Goal: Task Accomplishment & Management: Complete application form

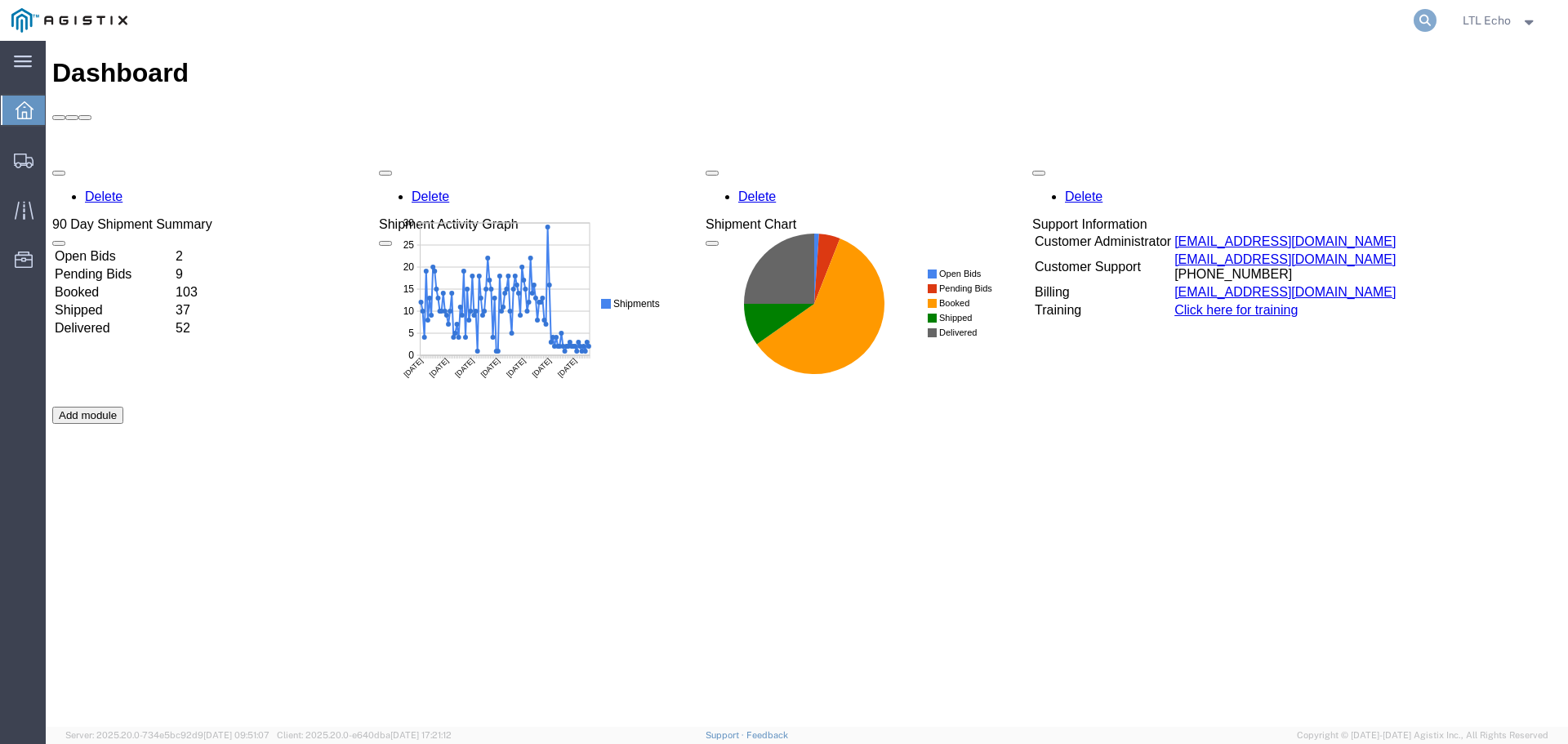
click at [1429, 12] on icon at bounding box center [1424, 20] width 23 height 23
paste input "57051368"
type input "57051368"
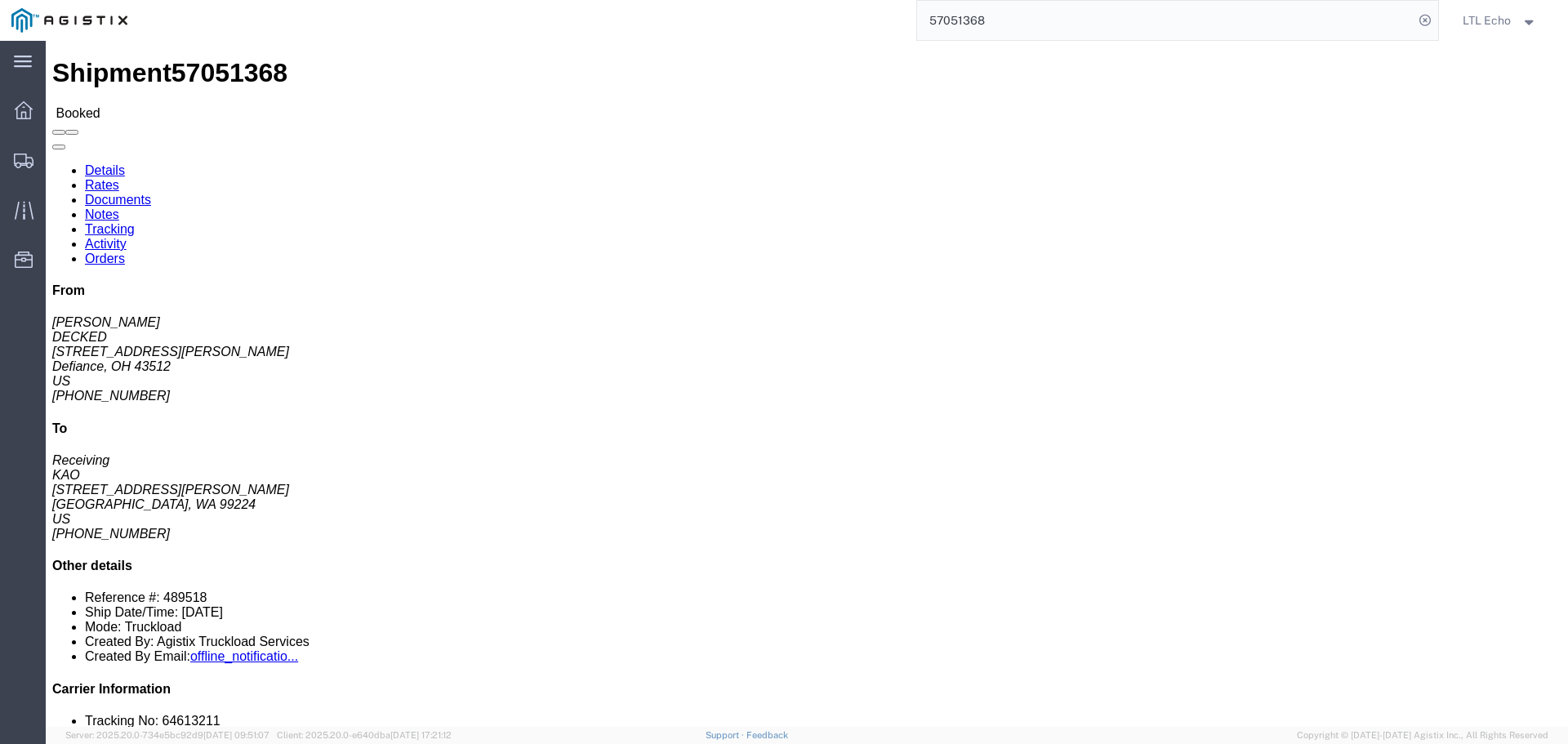
click link "Tracking"
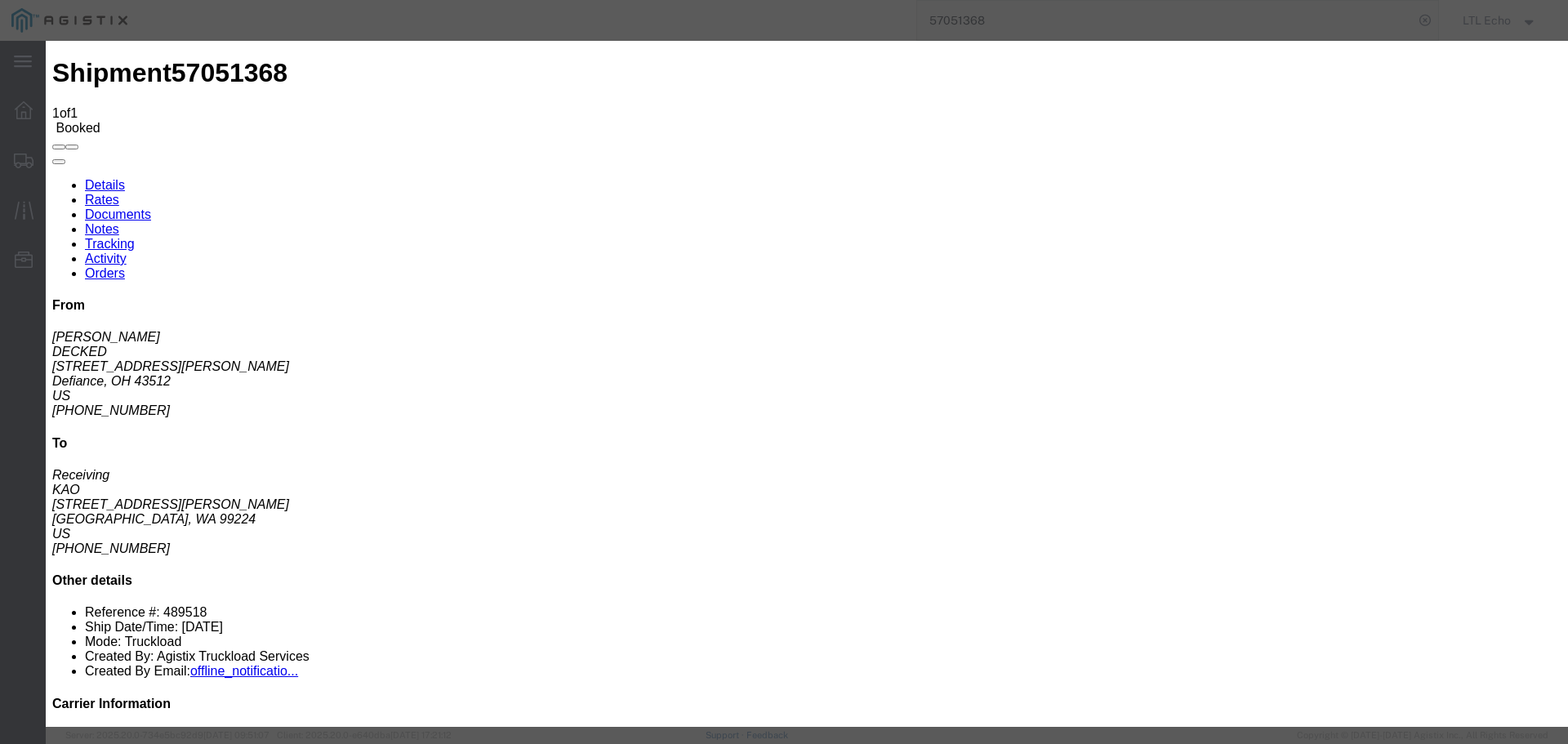
type input "[DATE]"
type input "8:00 AM"
select select "PICKEDUP"
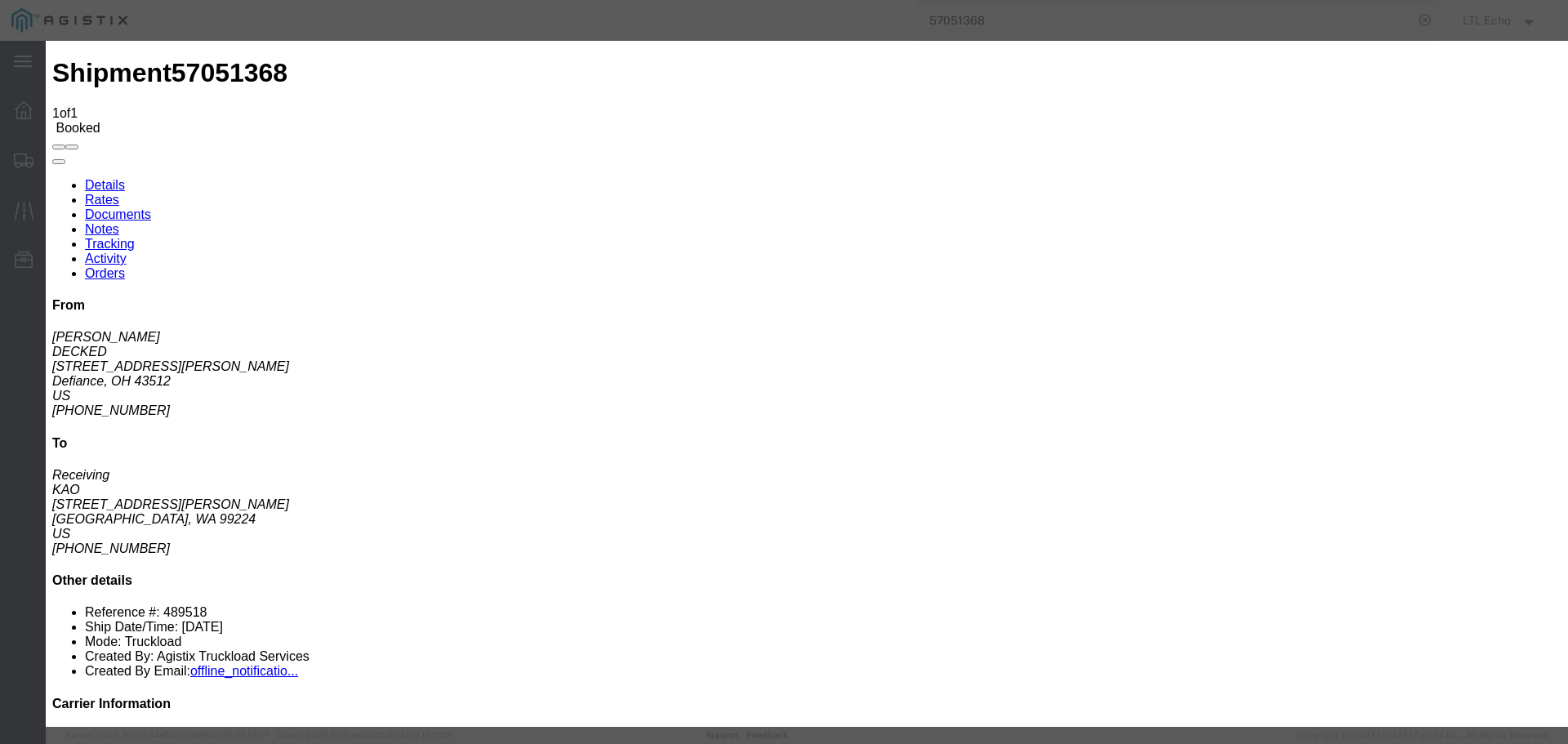
type input "[DATE]"
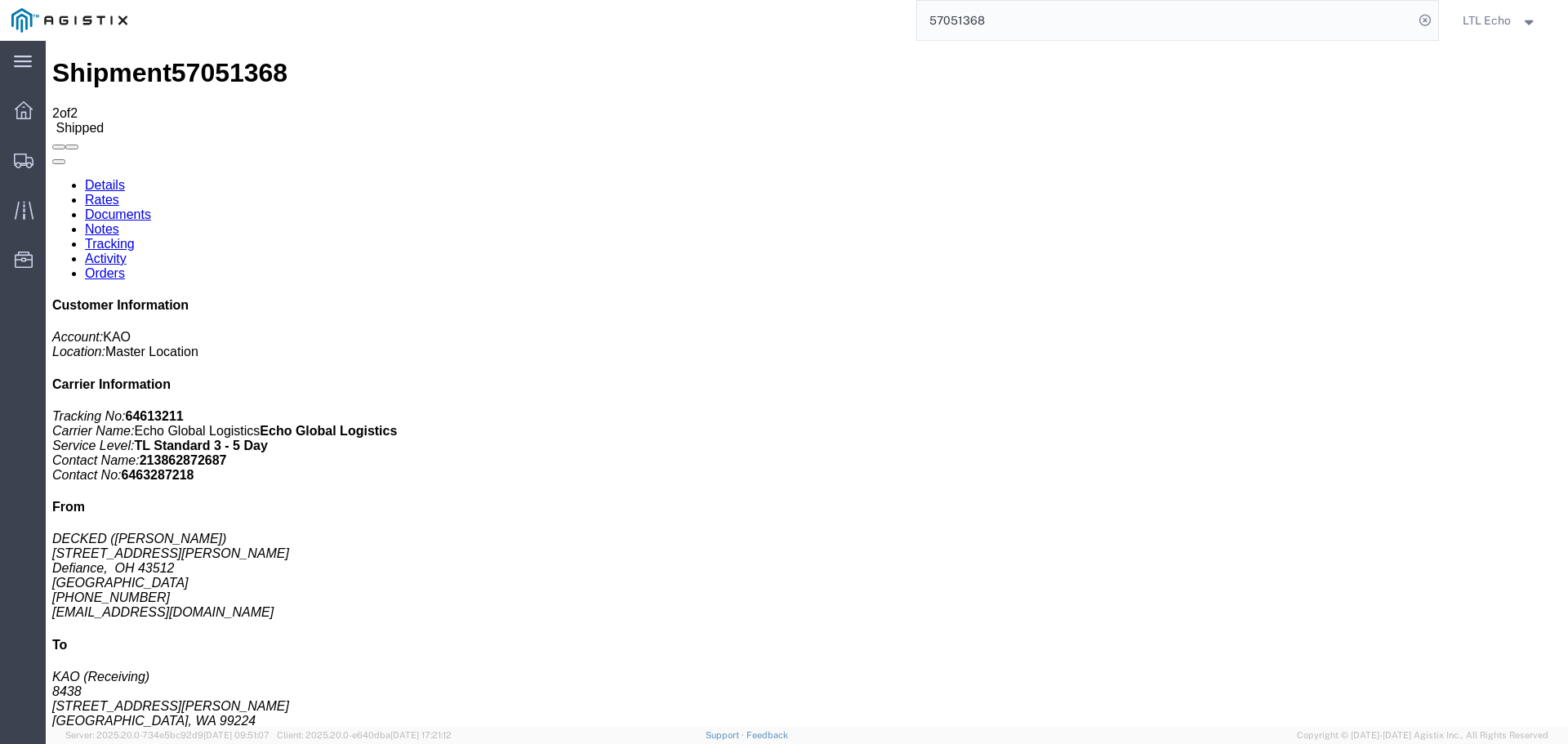
click at [949, 12] on input "57051368" at bounding box center [1165, 21] width 496 height 39
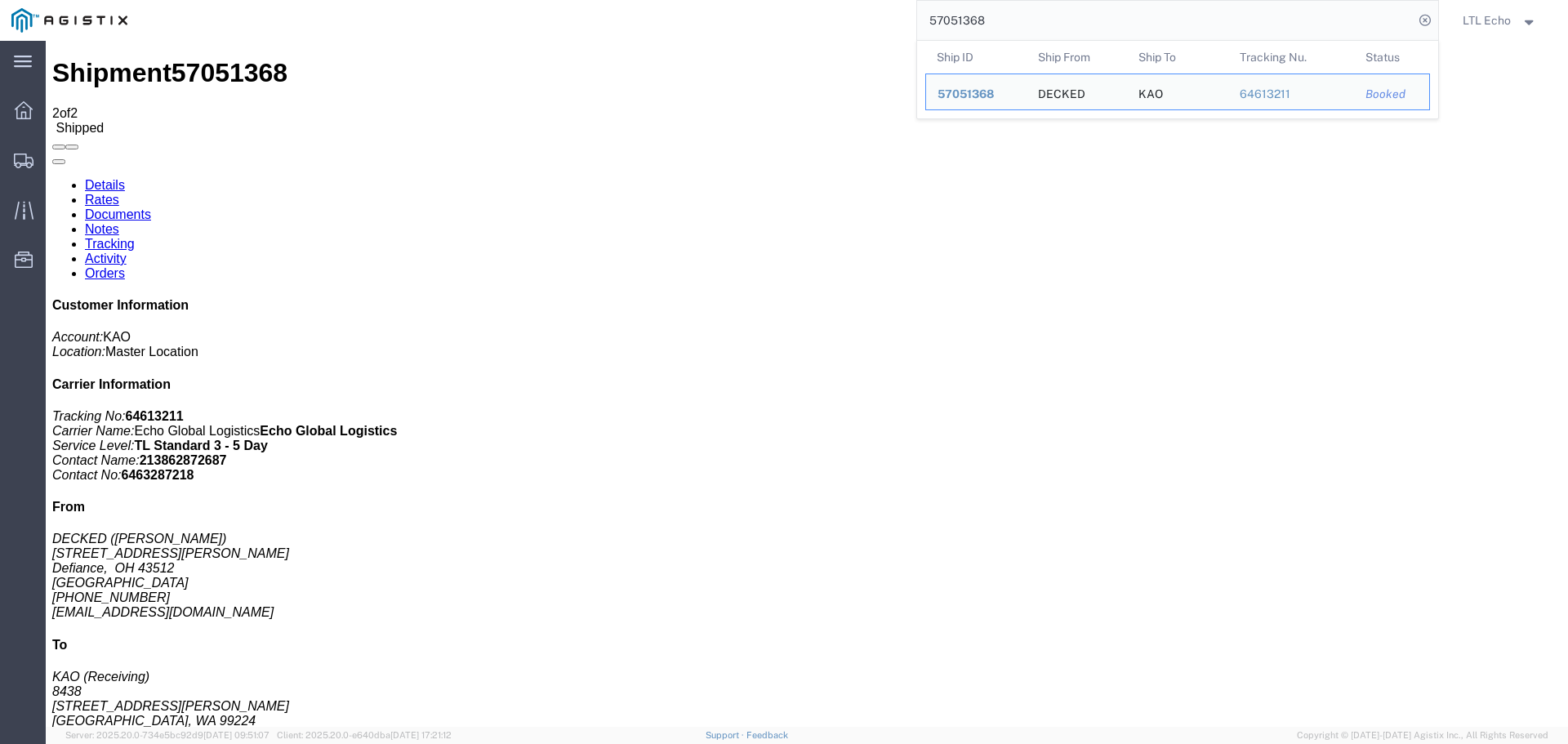
click at [949, 12] on input "57051368" at bounding box center [1165, 21] width 496 height 39
paste input "63241"
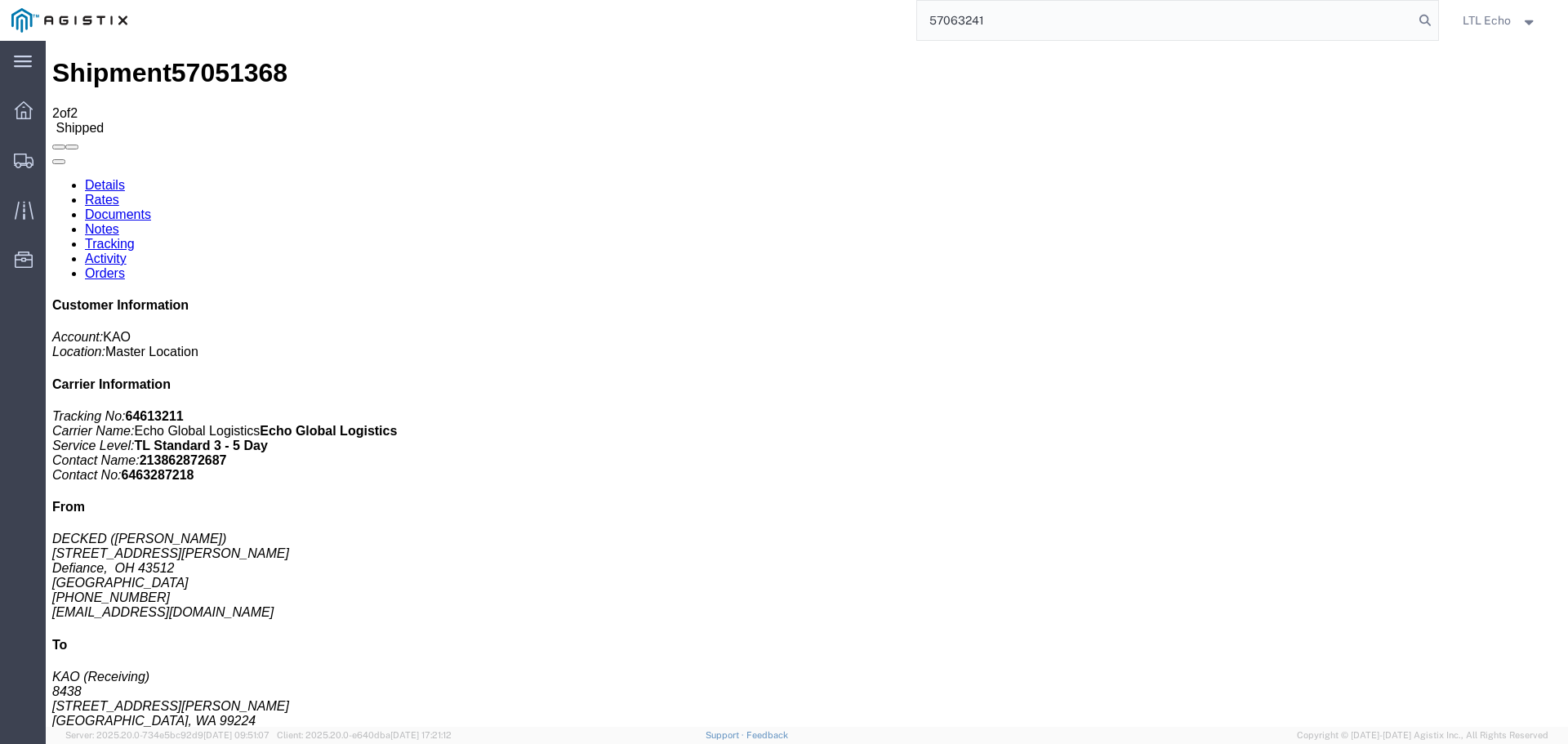
type input "57063241"
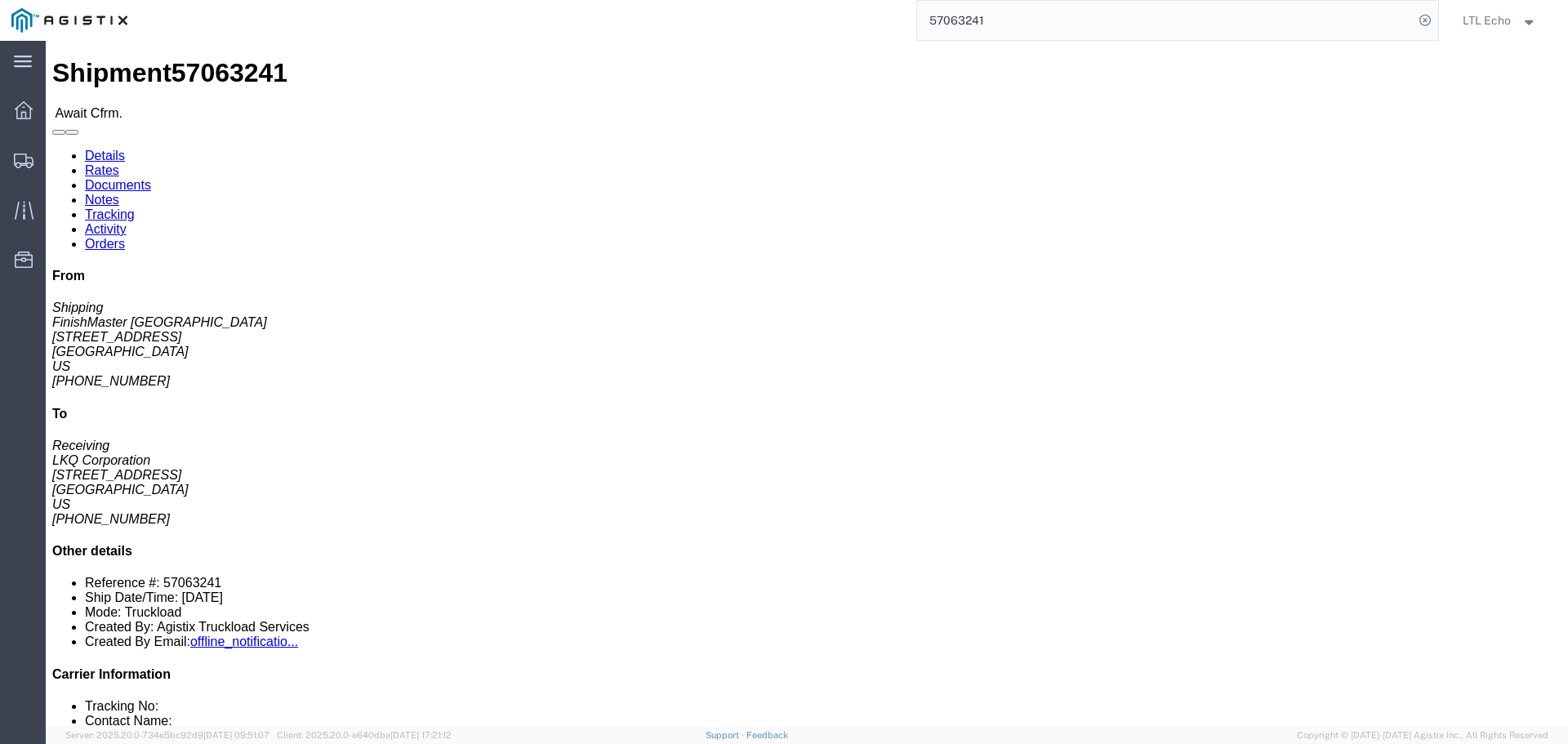
click link "Confirm"
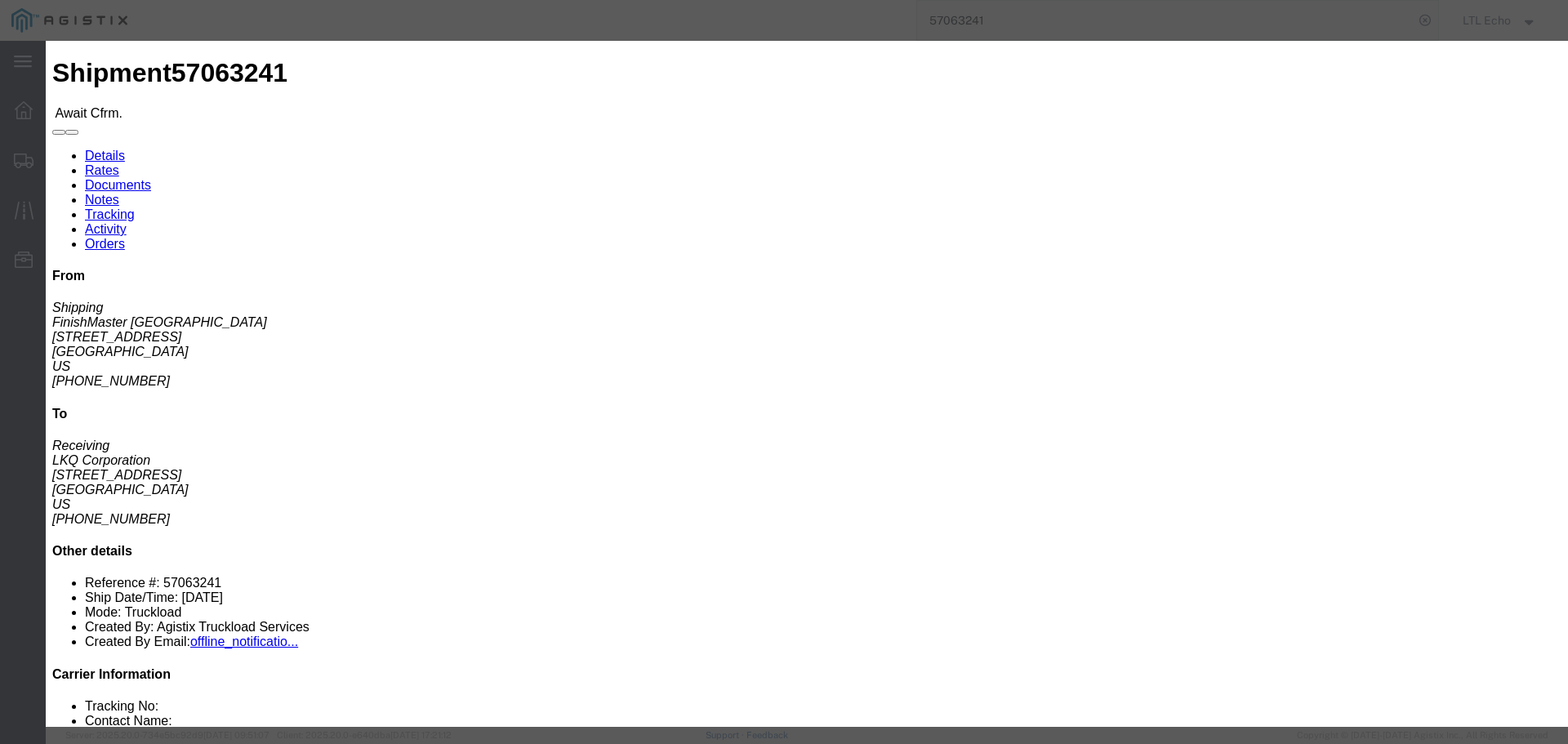
click input "checkbox"
checkbox input "true"
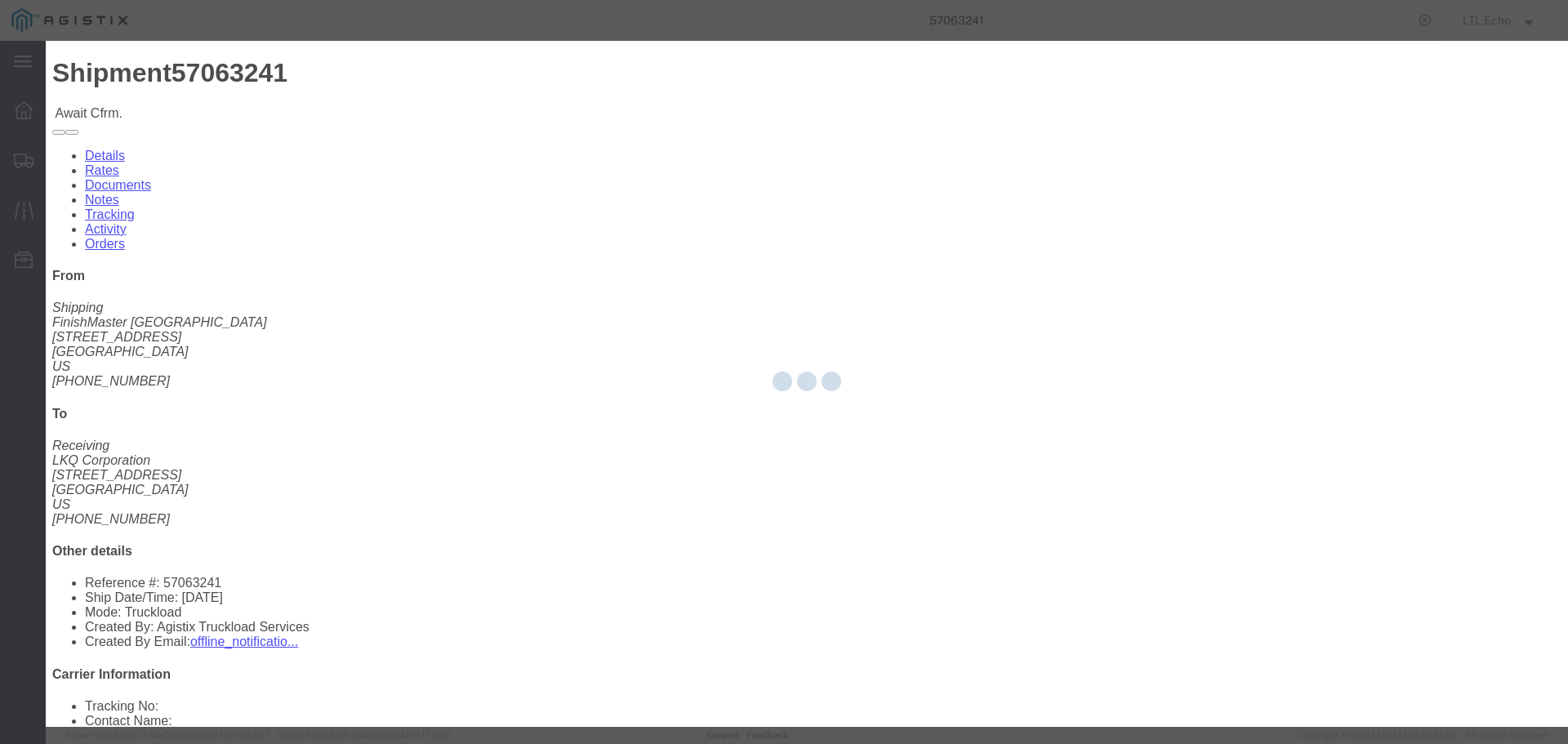
type input "LTL Echo"
type input "+ 8005116111"
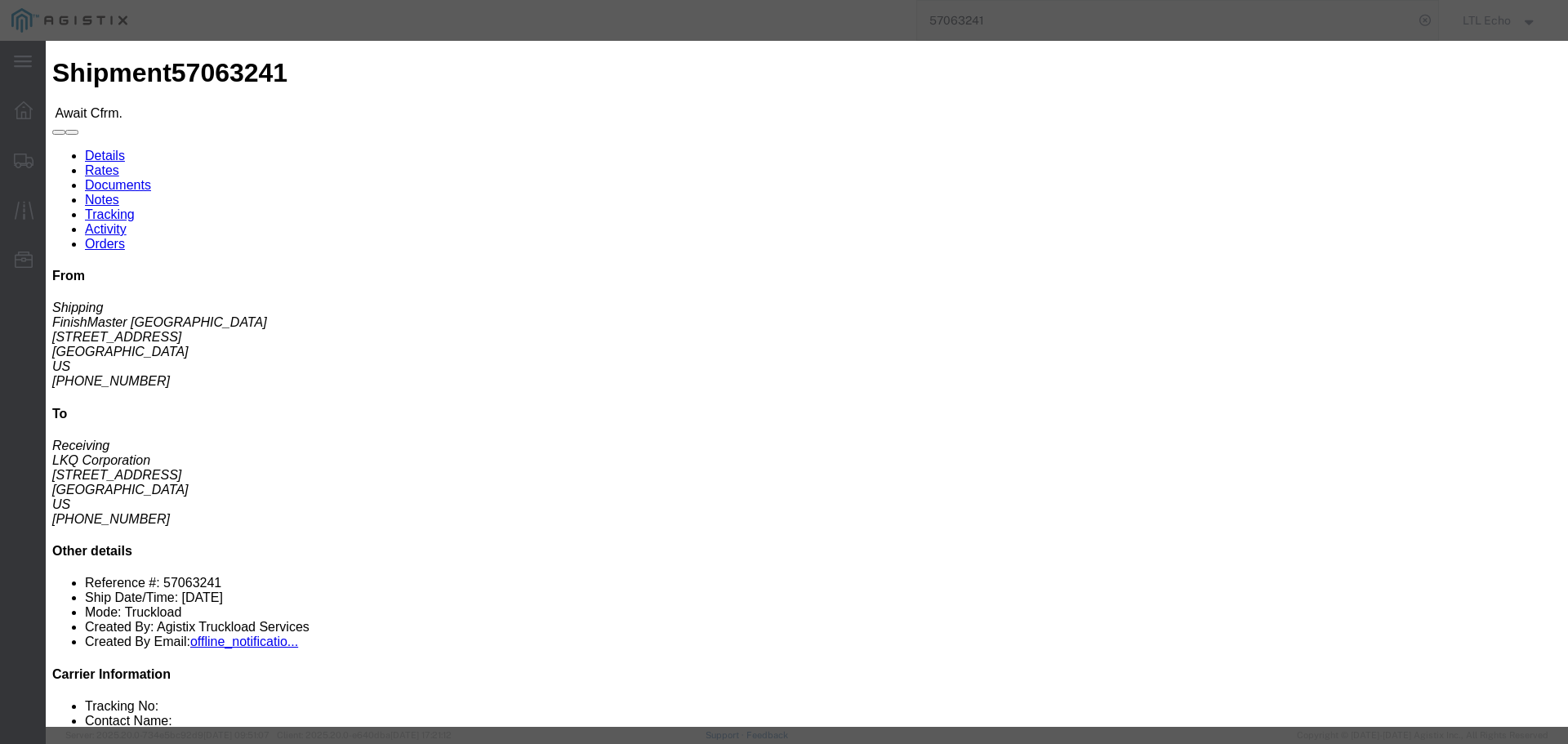
paste input "57063241"
drag, startPoint x: 623, startPoint y: 199, endPoint x: 501, endPoint y: 199, distance: 122.0
click div "Bill of Lading Number 57063241"
type input "64613160"
click button "Submit"
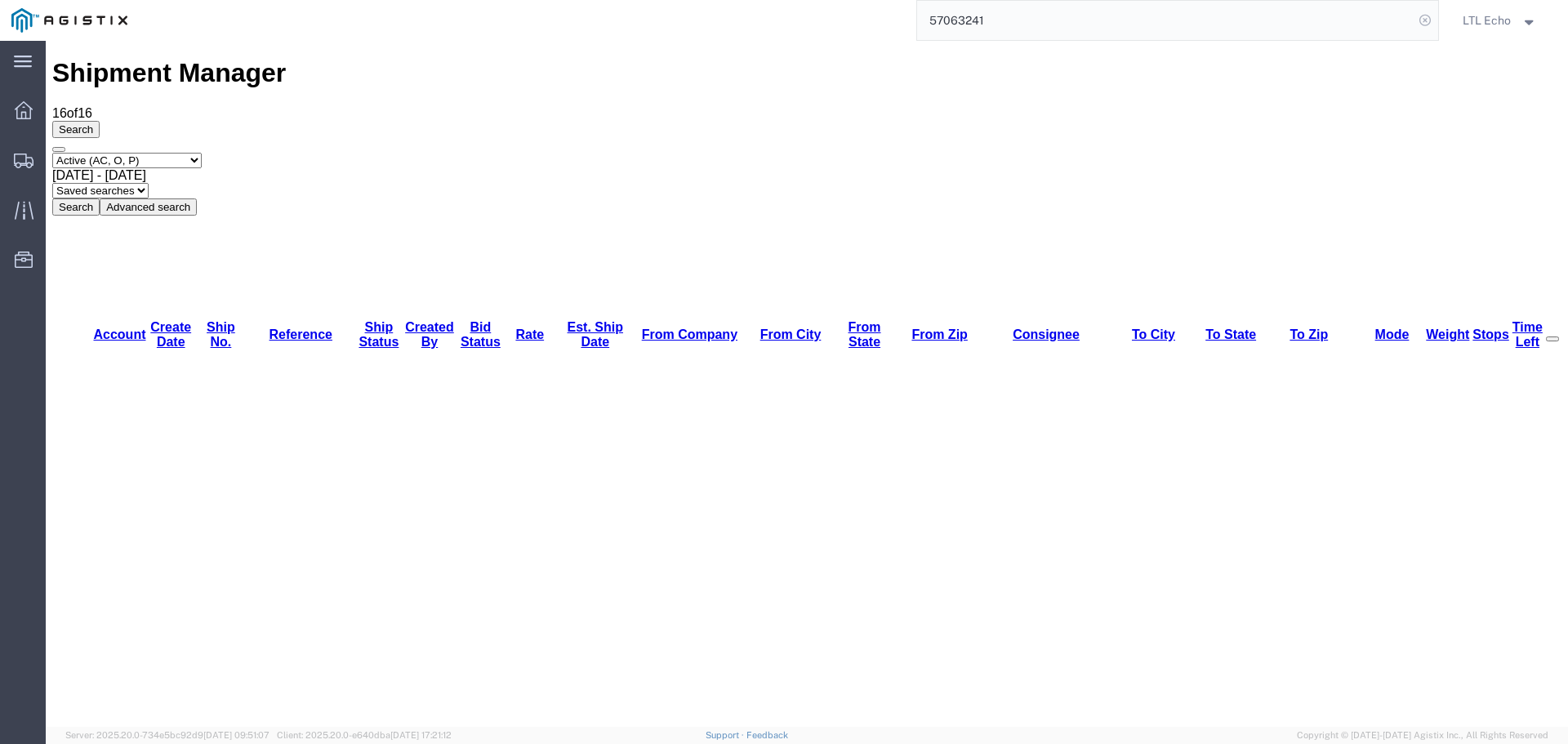
click at [1422, 17] on icon at bounding box center [1424, 20] width 23 height 23
click at [1420, 22] on icon at bounding box center [1424, 20] width 23 height 23
click at [1028, 17] on input "search" at bounding box center [1165, 21] width 496 height 39
paste input "57063241"
type input "57063241"
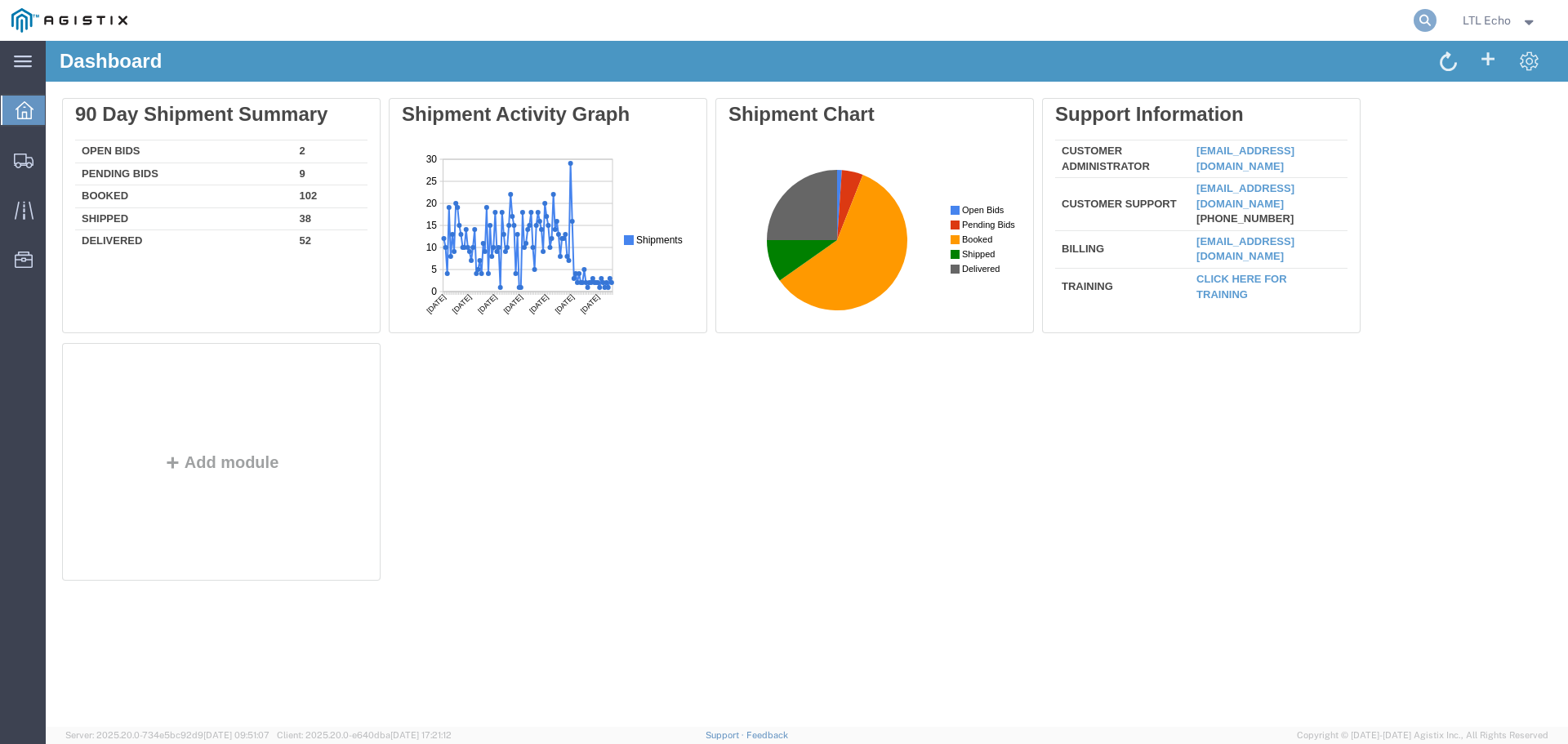
click at [1424, 18] on icon at bounding box center [1424, 20] width 23 height 23
click at [1190, 21] on input "search" at bounding box center [1165, 21] width 496 height 39
paste input "57063241"
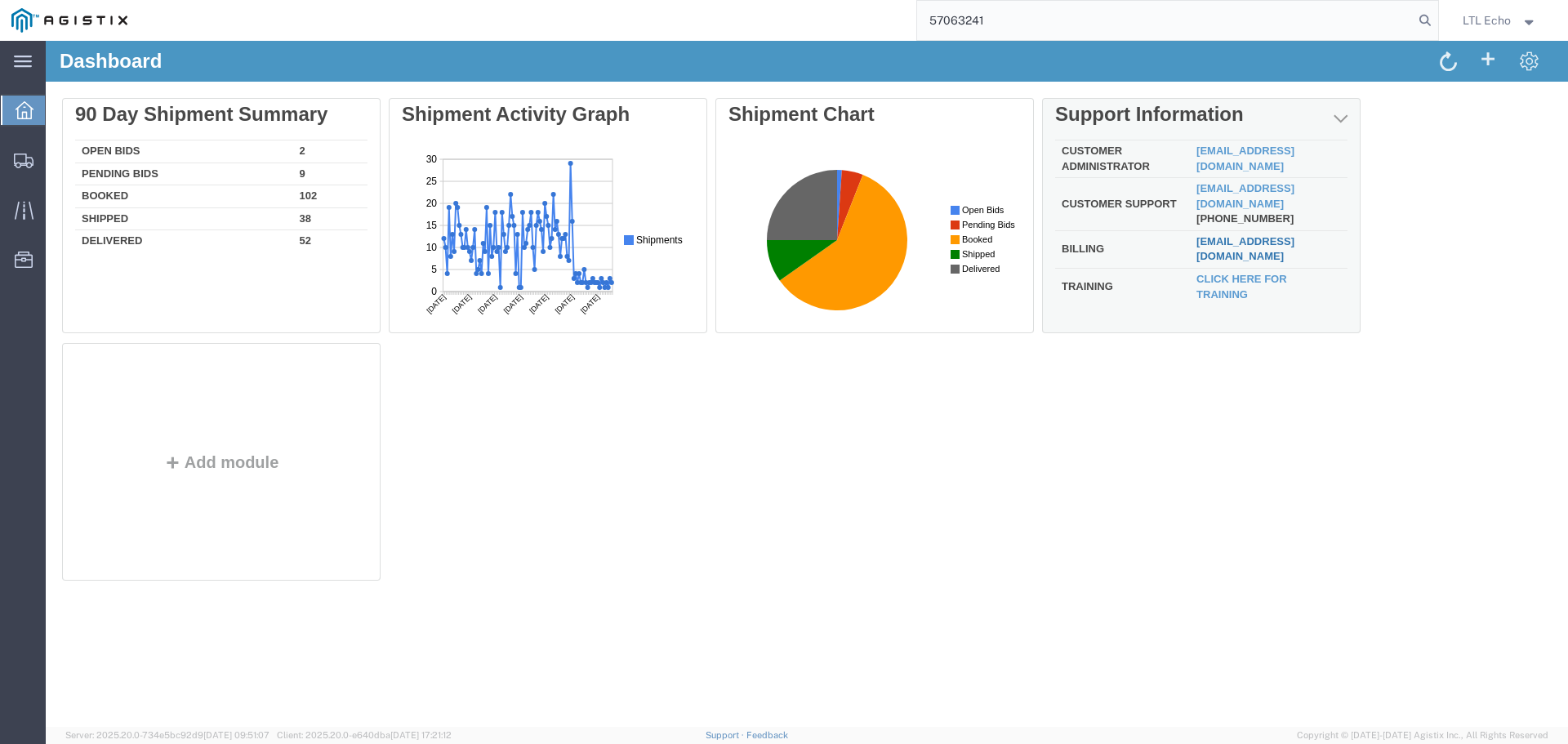
type input "57063241"
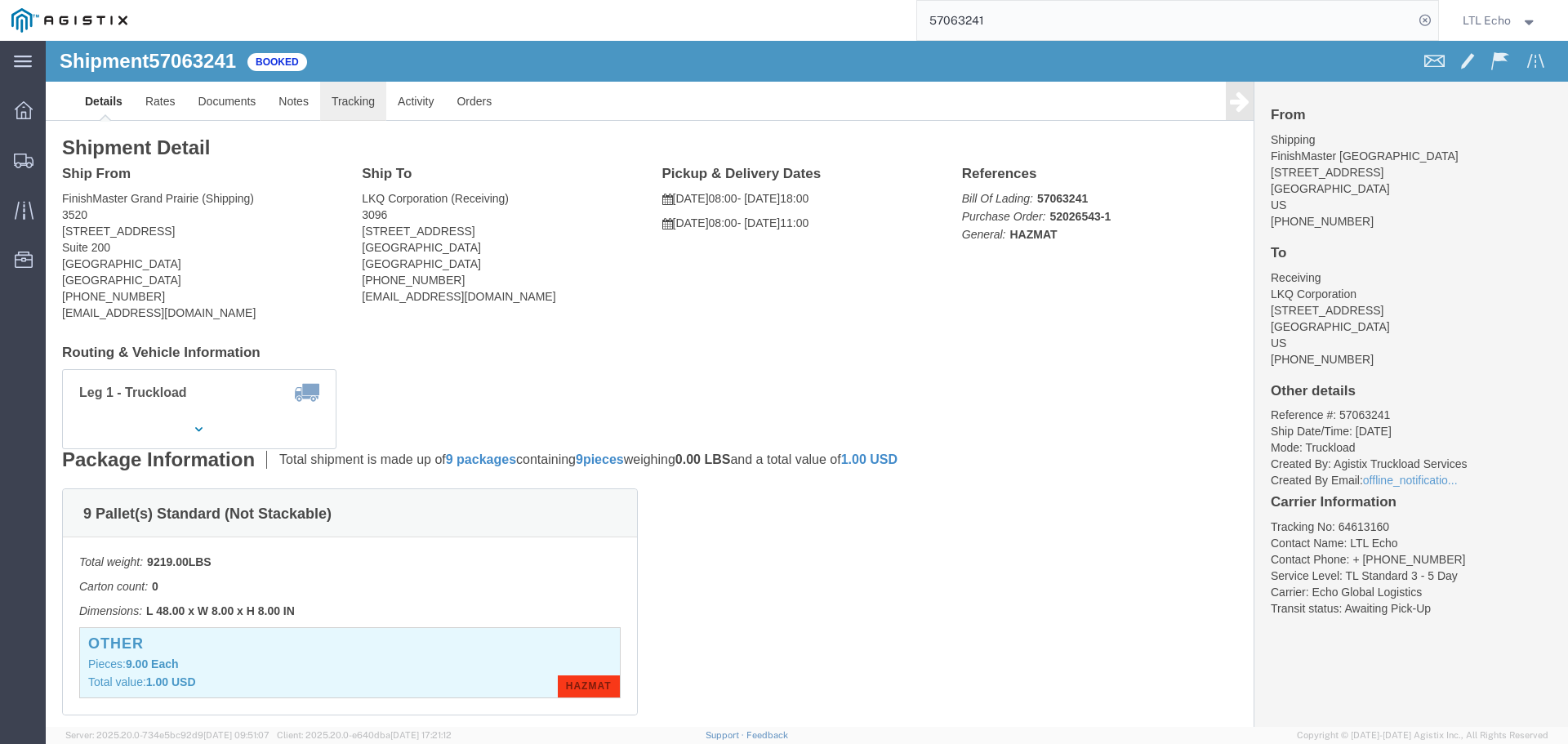
click link "Tracking"
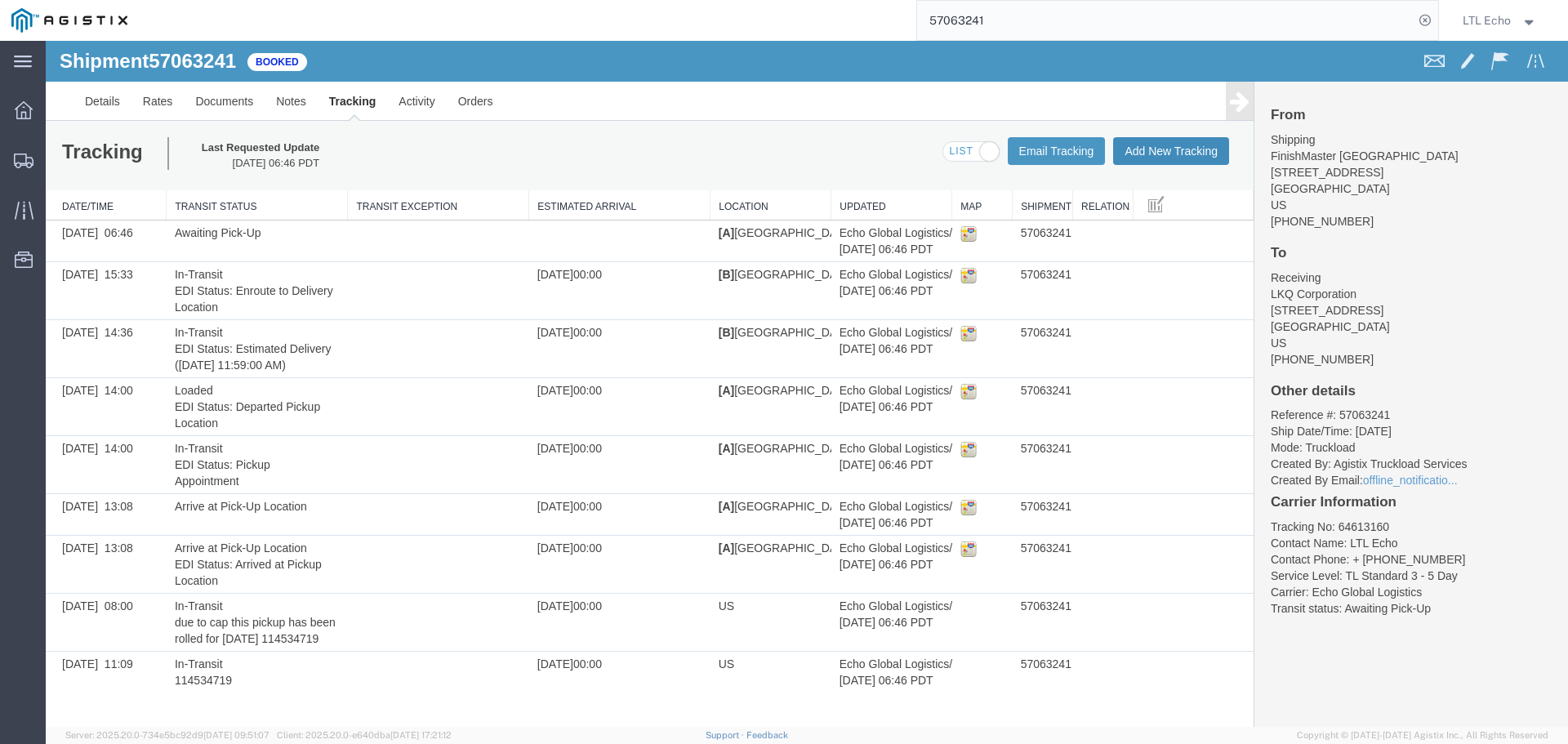
click at [1162, 147] on button "Add New Tracking" at bounding box center [1171, 151] width 116 height 28
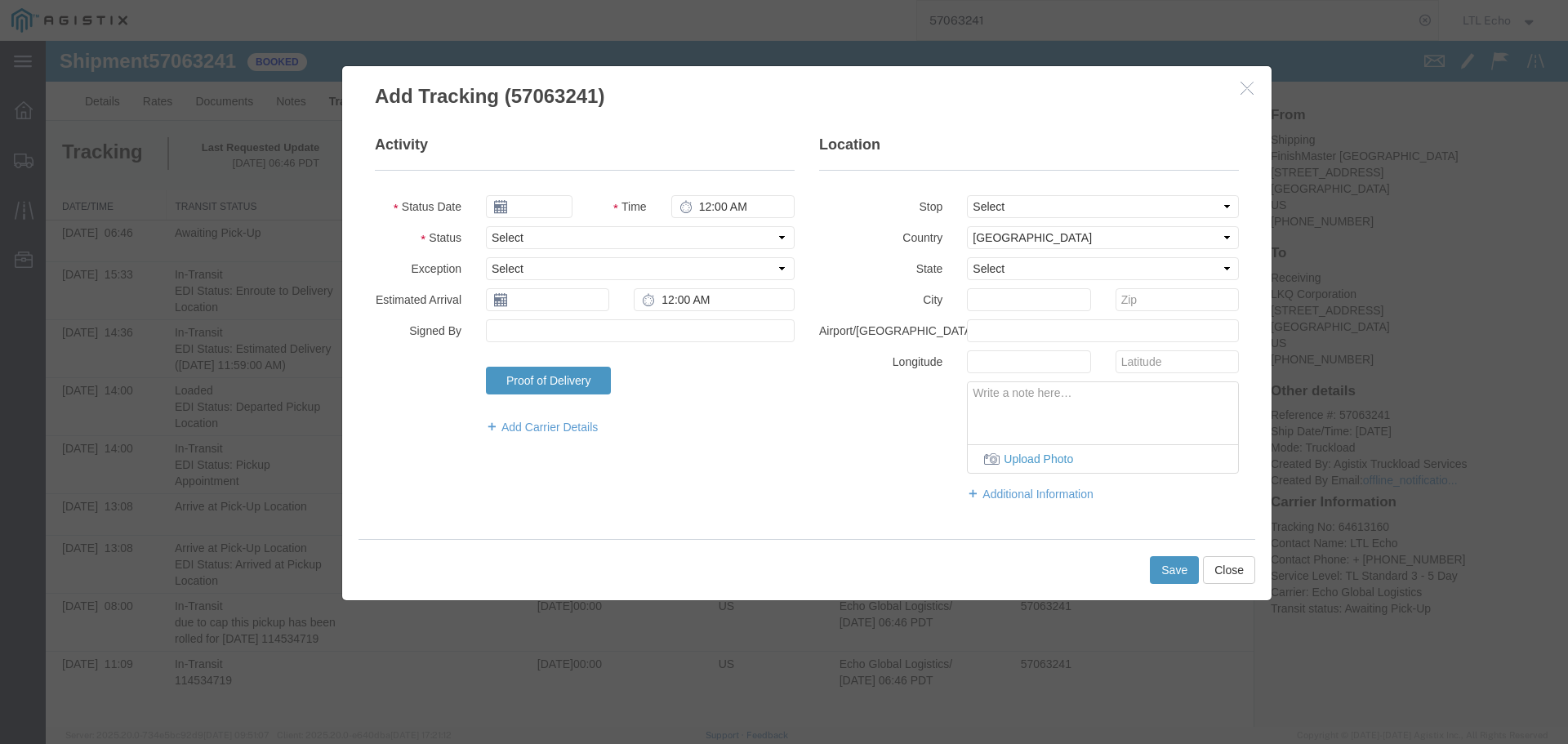
type input "[DATE]"
type input "8:00 AM"
click at [504, 237] on select "Select Arrival Notice Available Arrival Notice Imported Arrive at Delivery Loca…" at bounding box center [639, 237] width 308 height 23
select select "PICKEDUP"
click at [504, 237] on select "Select Arrival Notice Available Arrival Notice Imported Arrive at Delivery Loca…" at bounding box center [639, 237] width 308 height 23
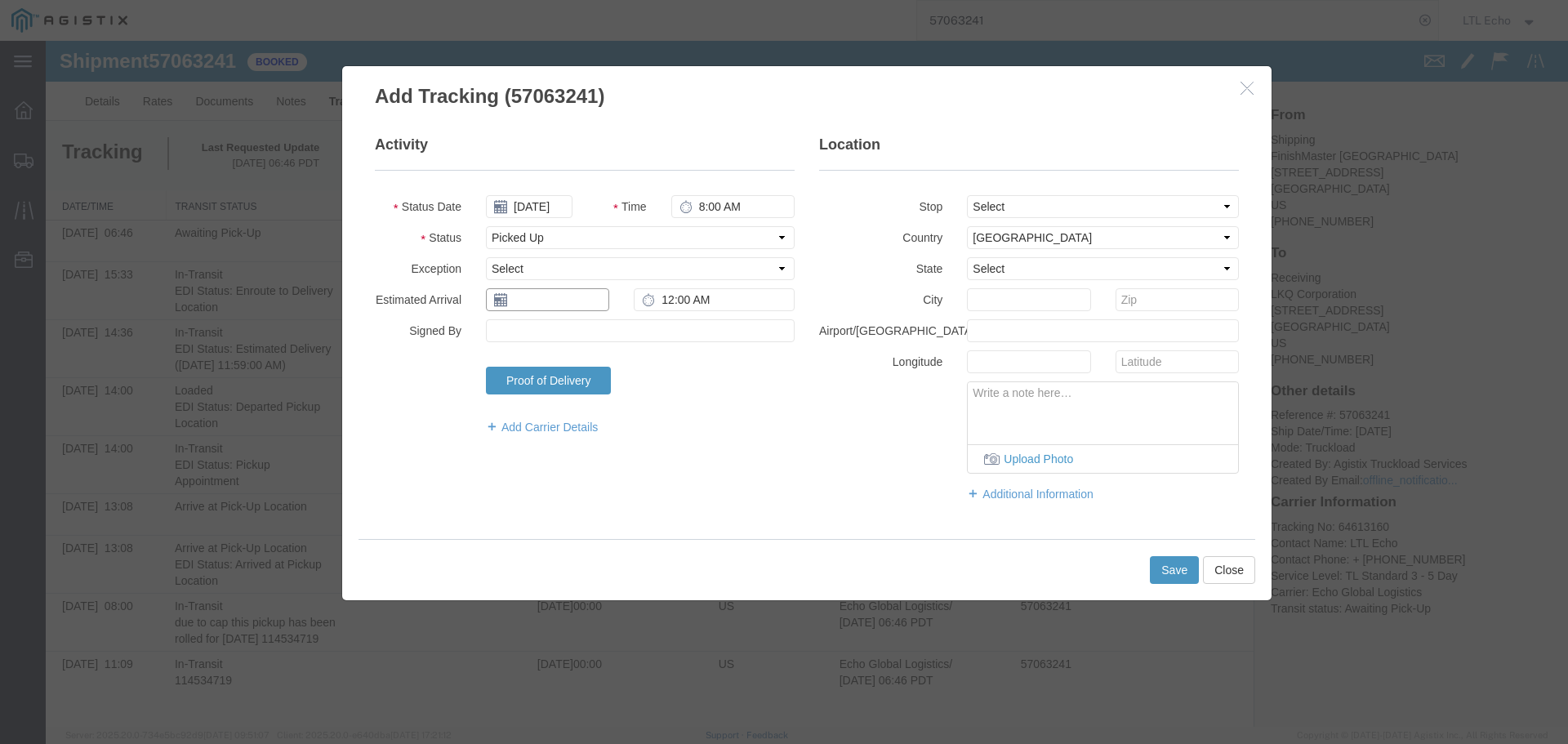
click at [532, 306] on input "text" at bounding box center [547, 300] width 123 height 23
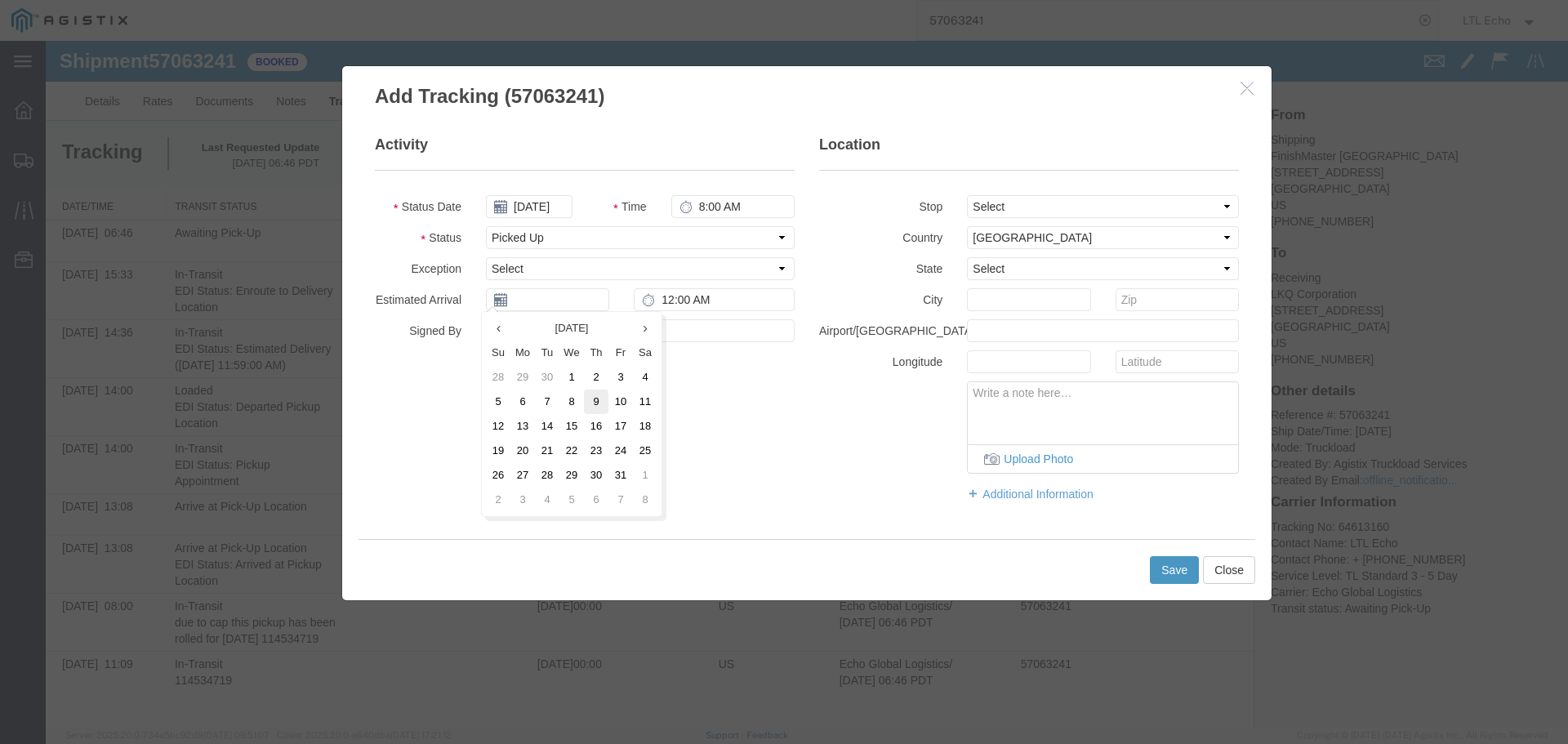
click at [598, 400] on td "9" at bounding box center [596, 402] width 25 height 25
type input "[DATE]"
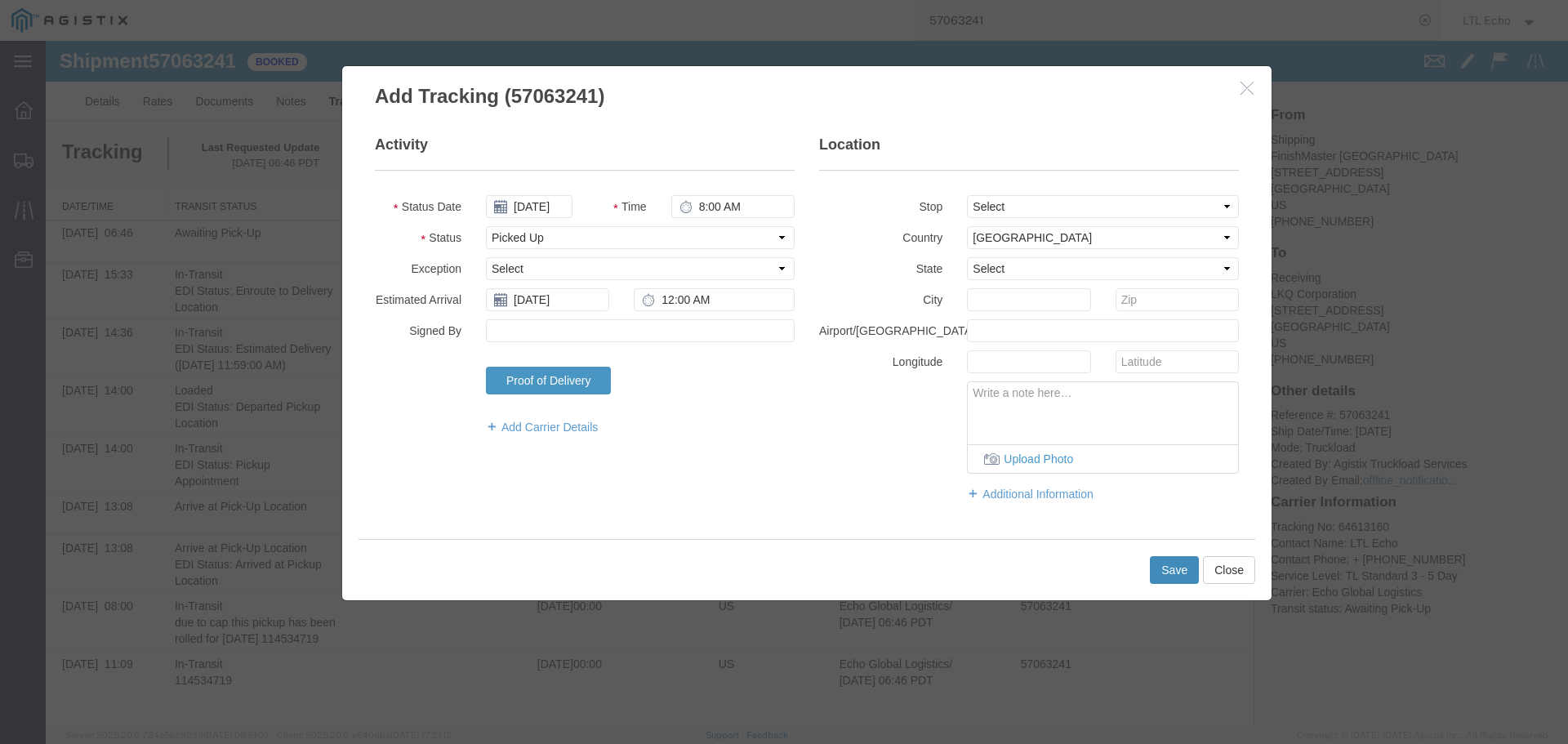
drag, startPoint x: 1169, startPoint y: 572, endPoint x: 791, endPoint y: 46, distance: 647.7
click at [1169, 572] on button "Save" at bounding box center [1174, 571] width 49 height 28
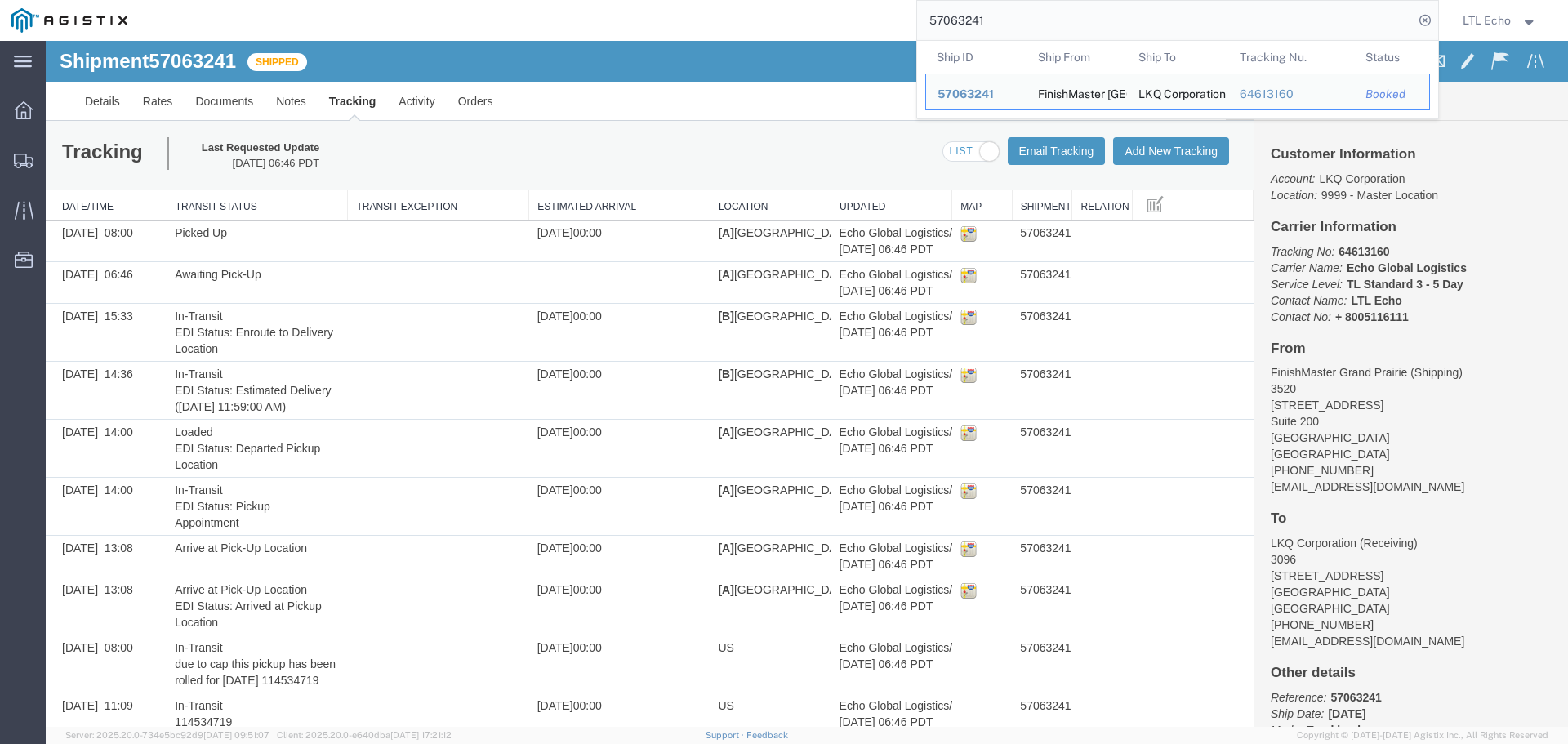
click at [946, 26] on input "57063241" at bounding box center [1165, 21] width 496 height 39
paste input "53234"
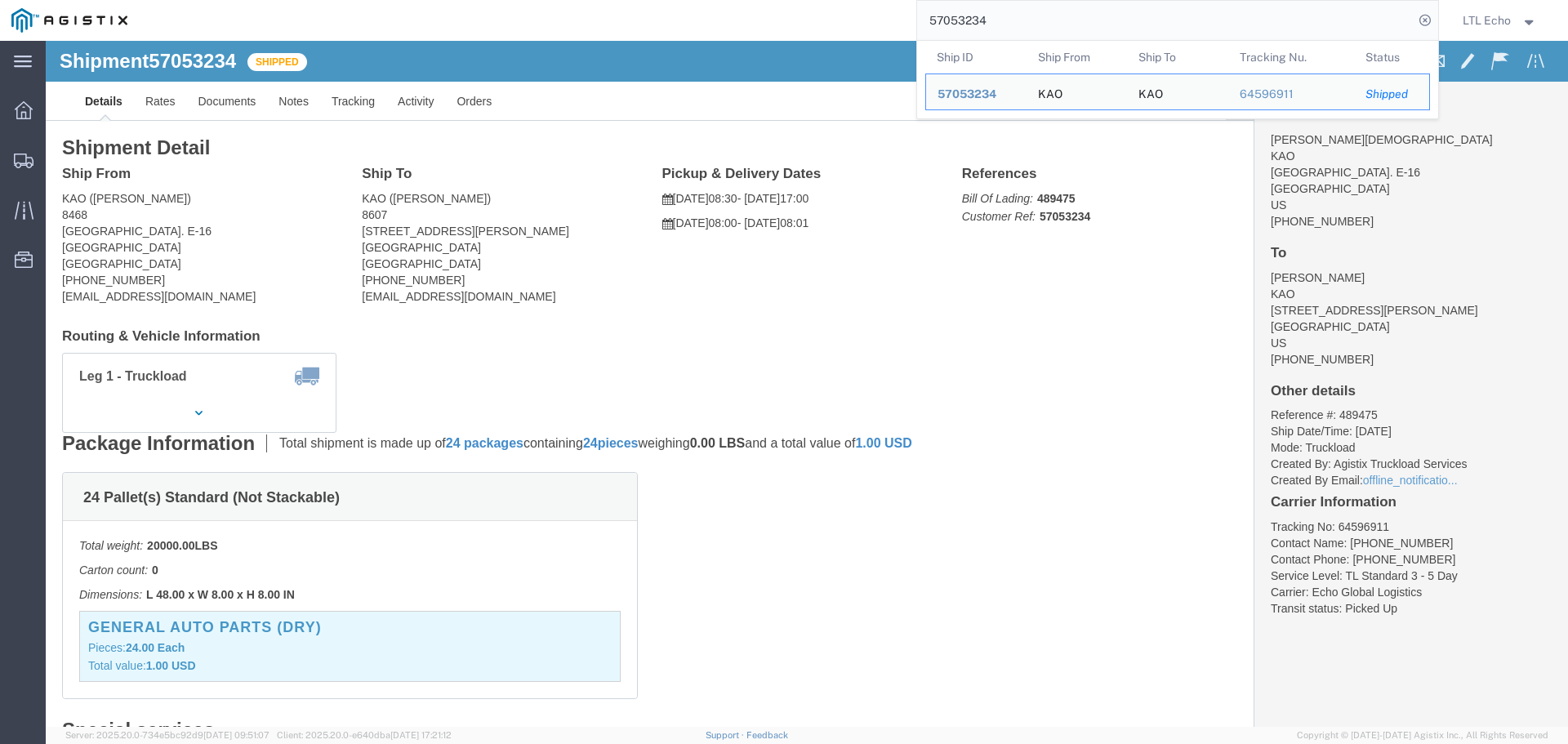
click at [968, 17] on input "57053234" at bounding box center [1165, 21] width 496 height 39
paste input "64348"
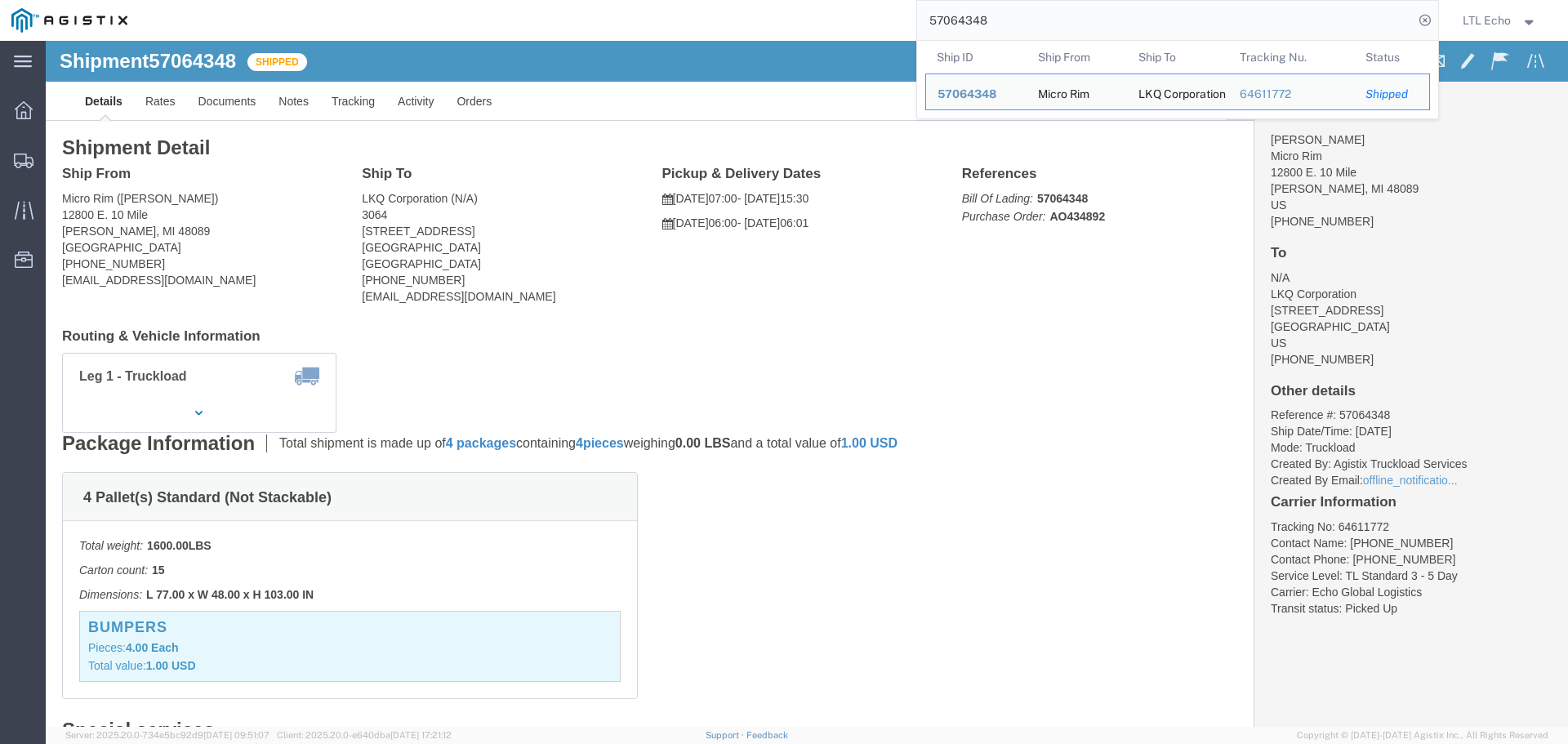
click at [950, 20] on input "57064348" at bounding box center [1165, 21] width 496 height 39
paste input "841"
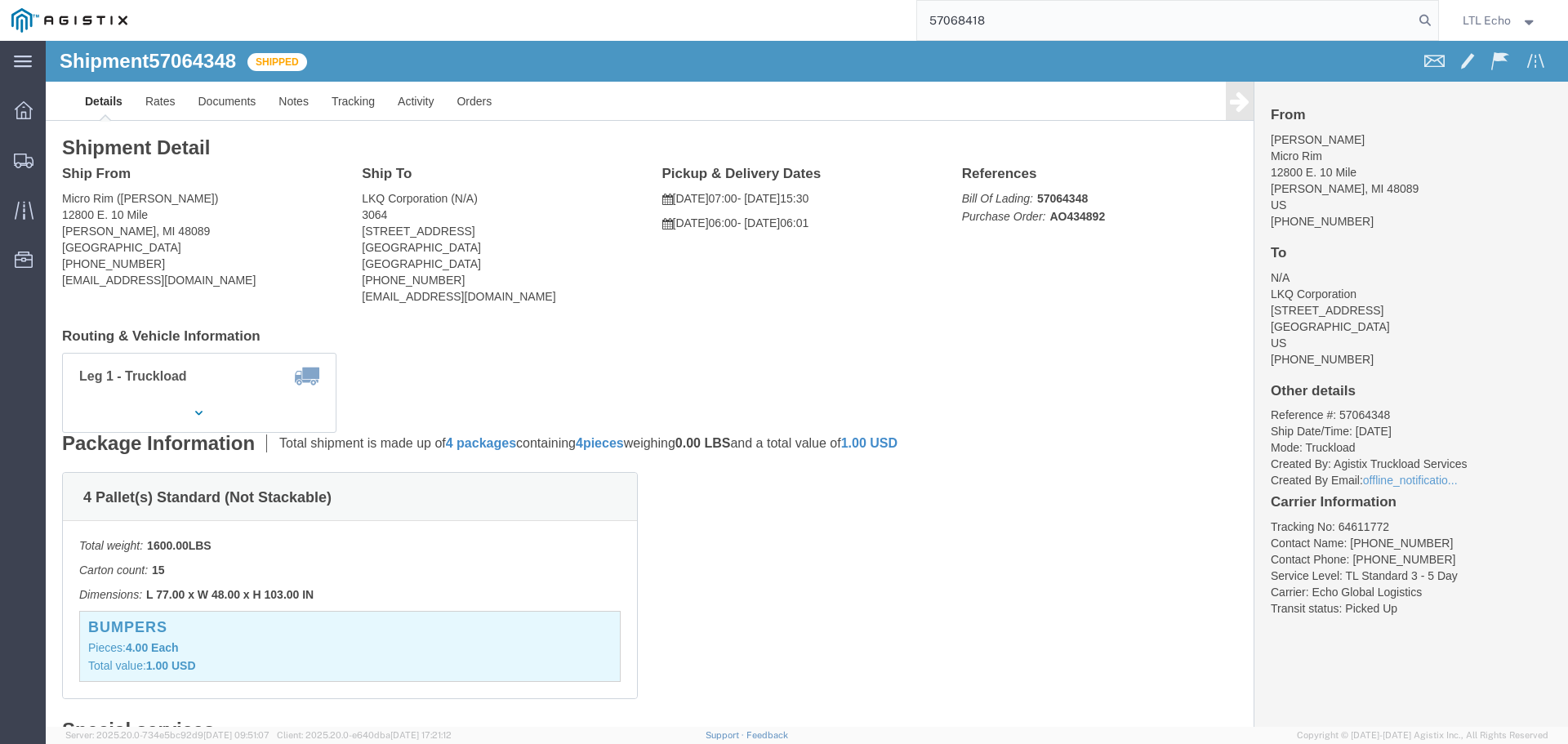
type input "57068418"
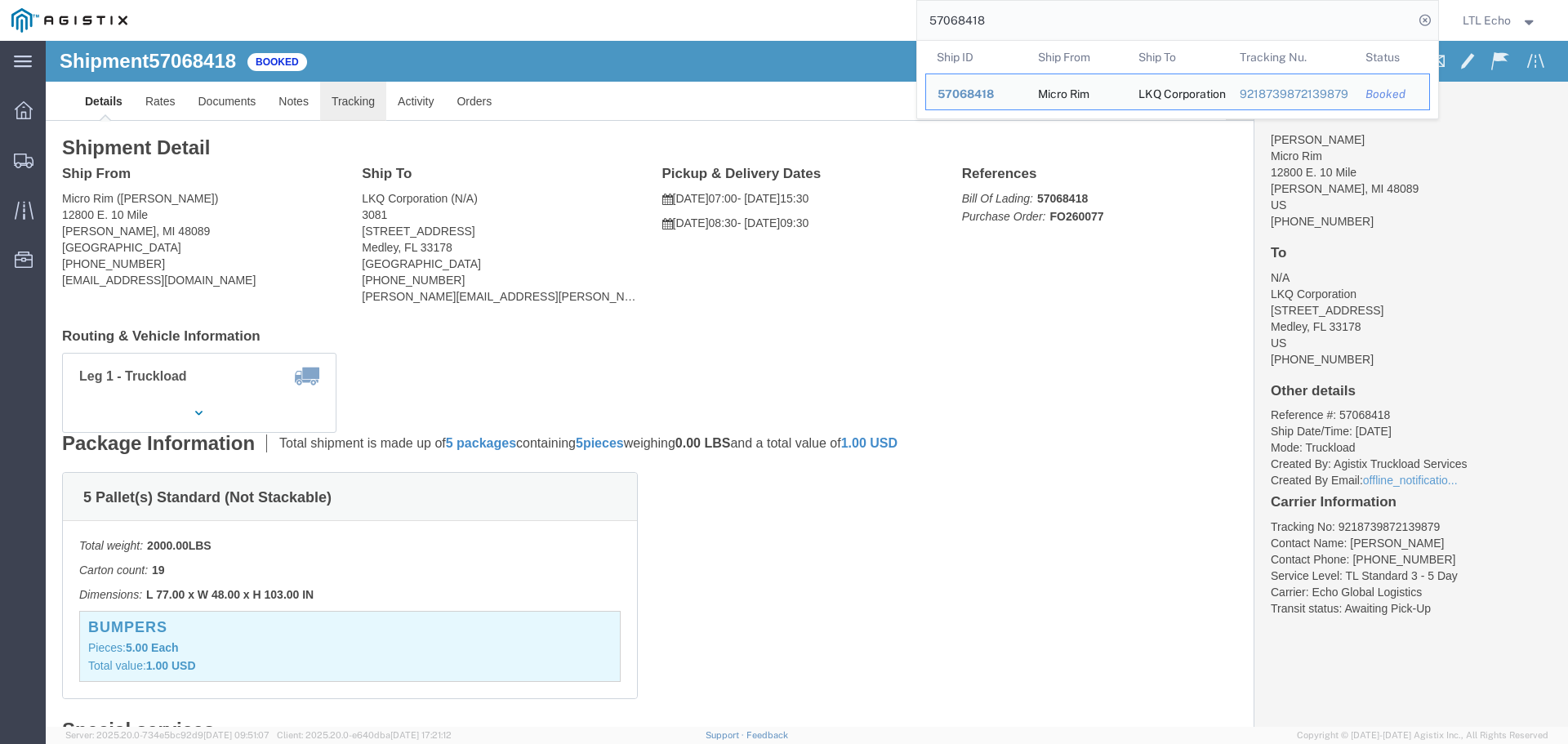
click link "Tracking"
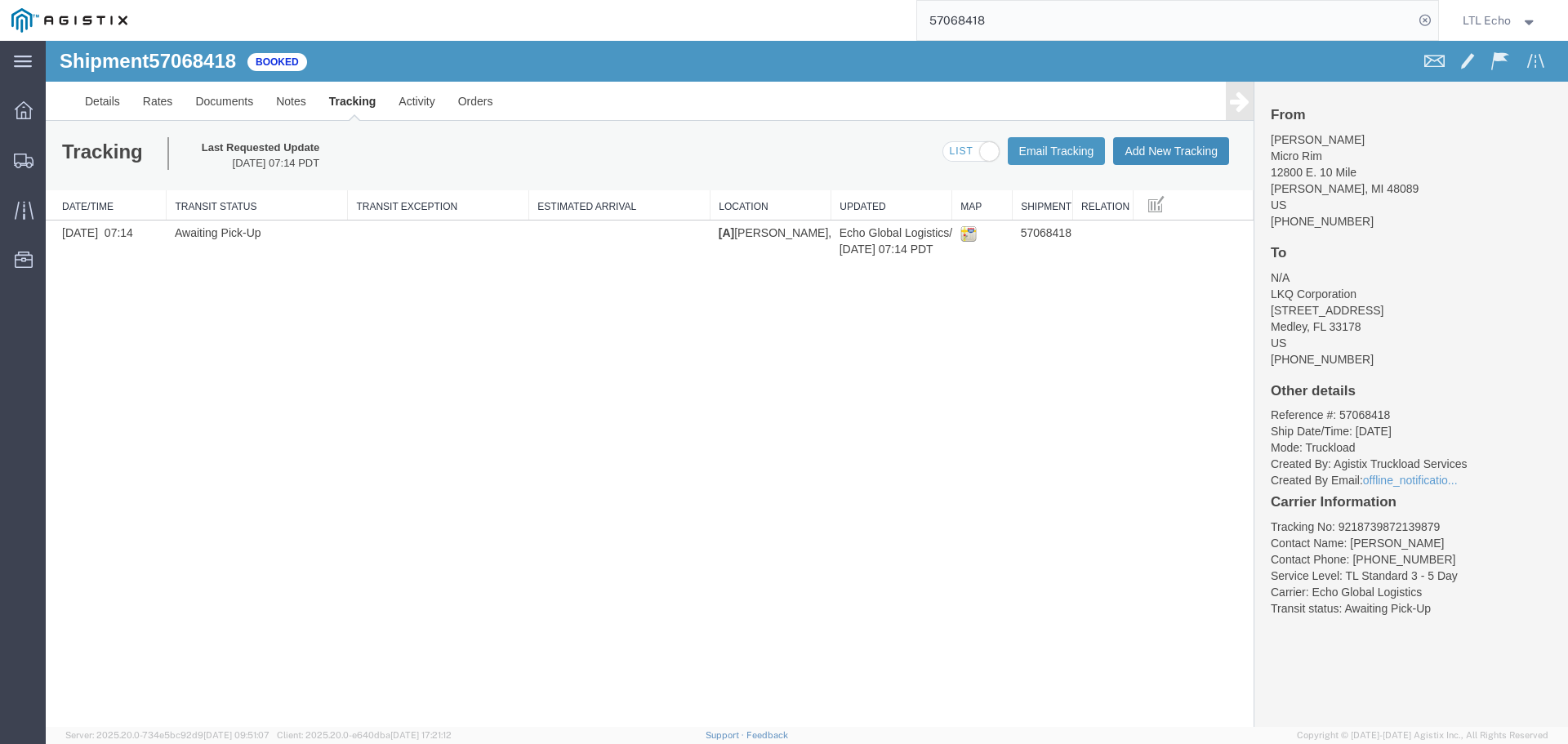
click at [1162, 145] on button "Add New Tracking" at bounding box center [1171, 151] width 116 height 28
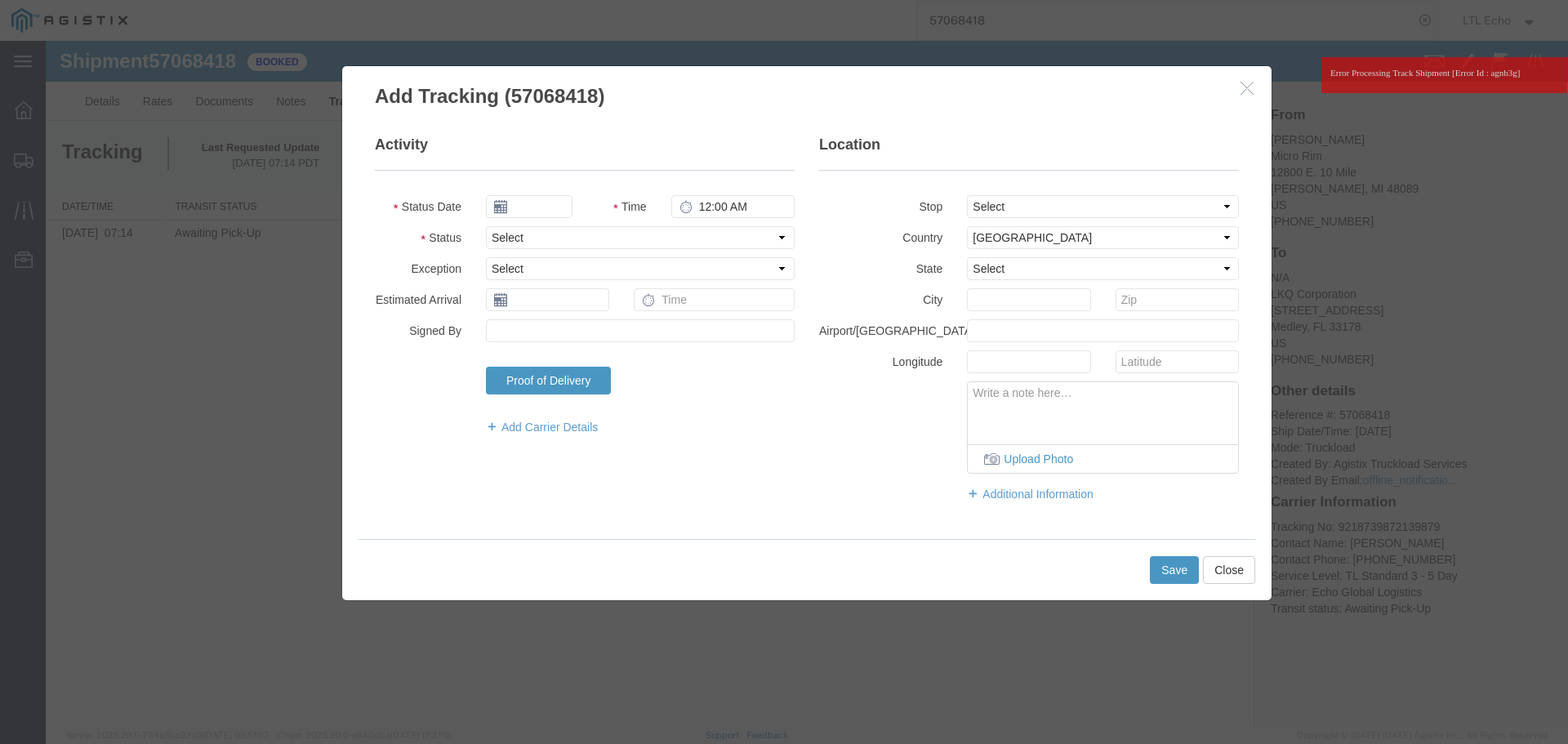
type input "[DATE]"
type input "8:00 AM"
click at [580, 239] on select "Select Arrival Notice Available Arrival Notice Imported Arrive at Delivery Loca…" at bounding box center [639, 237] width 308 height 23
select select "PICKEDUP"
click at [580, 239] on select "Select Arrival Notice Available Arrival Notice Imported Arrive at Delivery Loca…" at bounding box center [639, 237] width 308 height 23
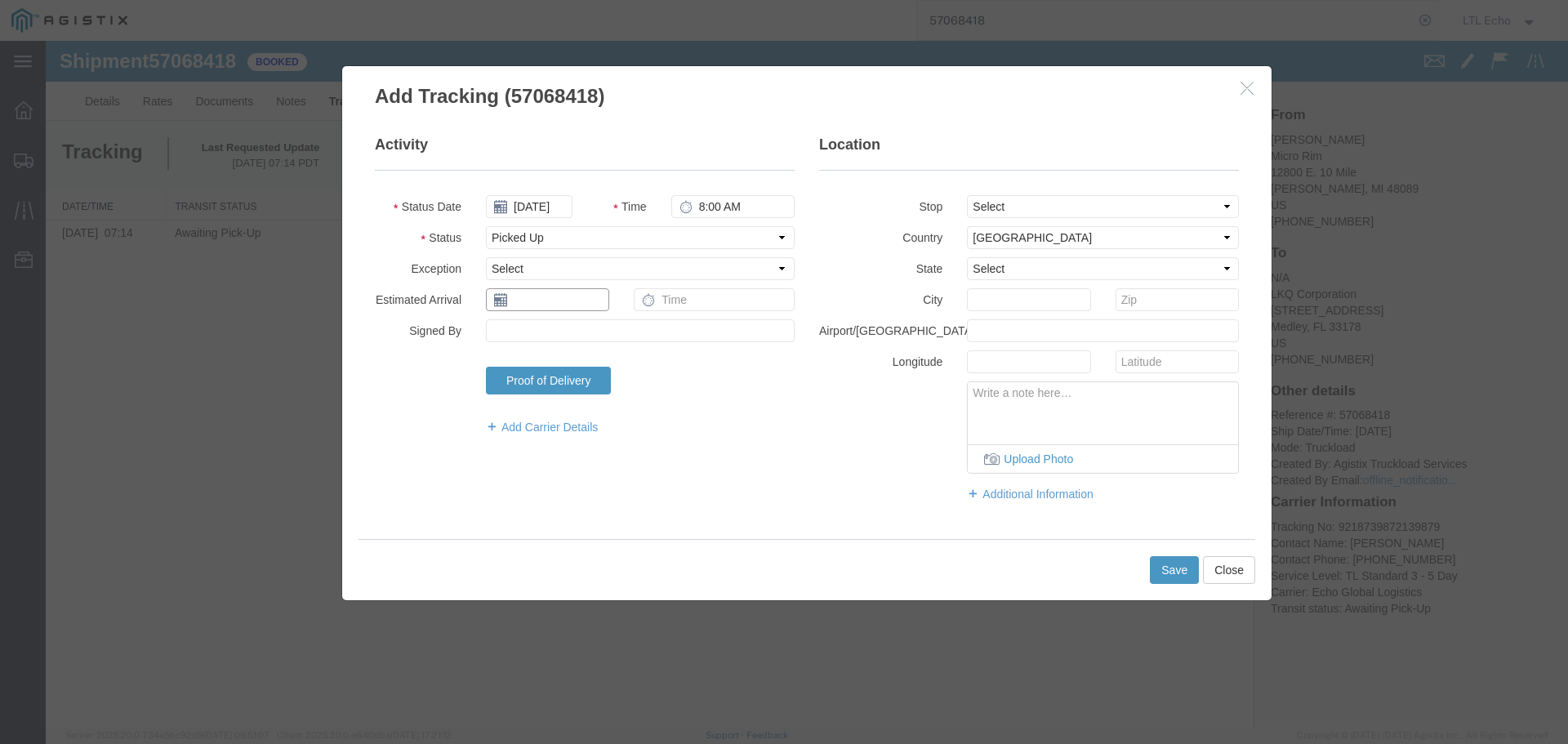
click at [533, 294] on input "text" at bounding box center [547, 300] width 123 height 23
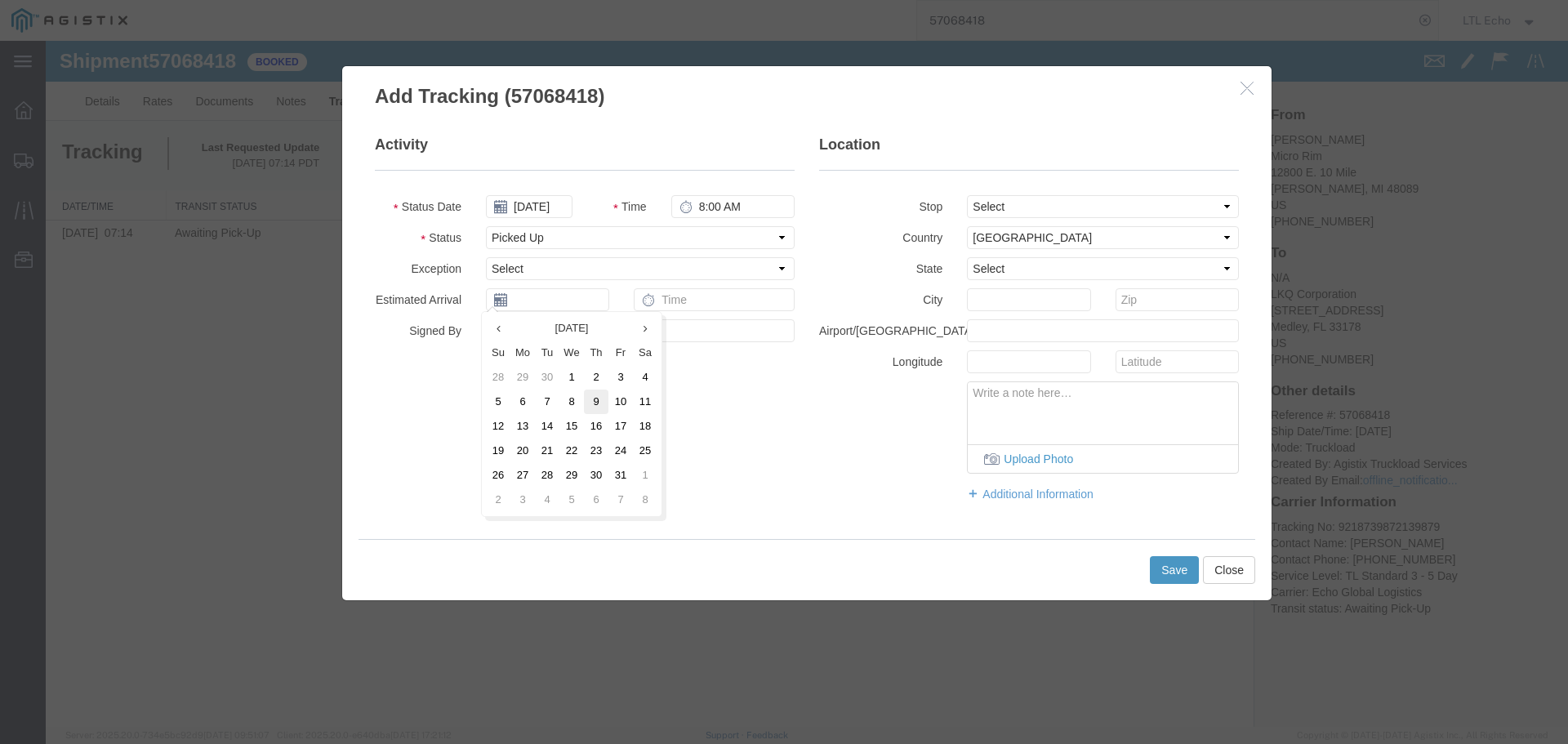
click at [593, 406] on td "9" at bounding box center [596, 402] width 25 height 25
type input "[DATE]"
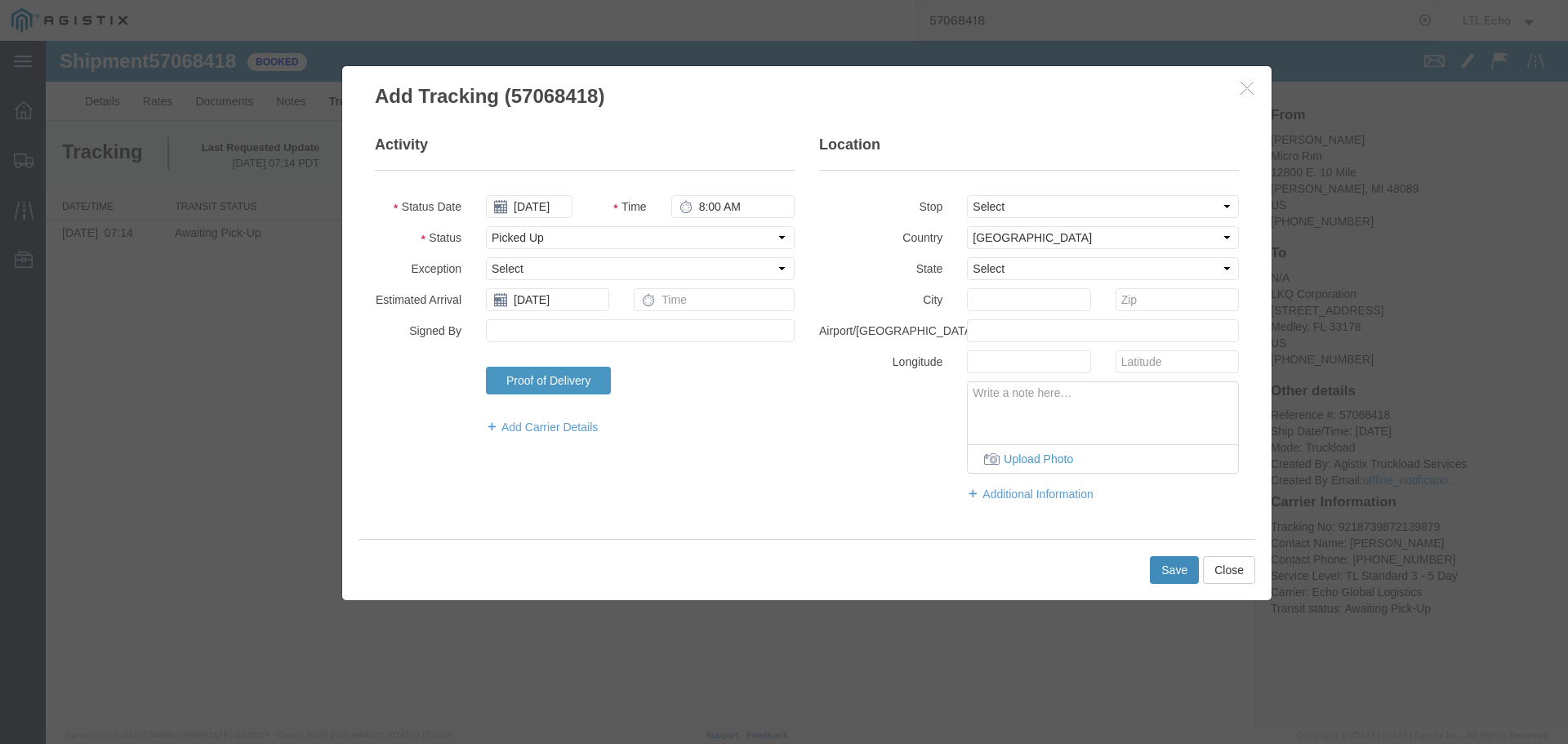
click at [1168, 567] on button "Save" at bounding box center [1174, 571] width 49 height 28
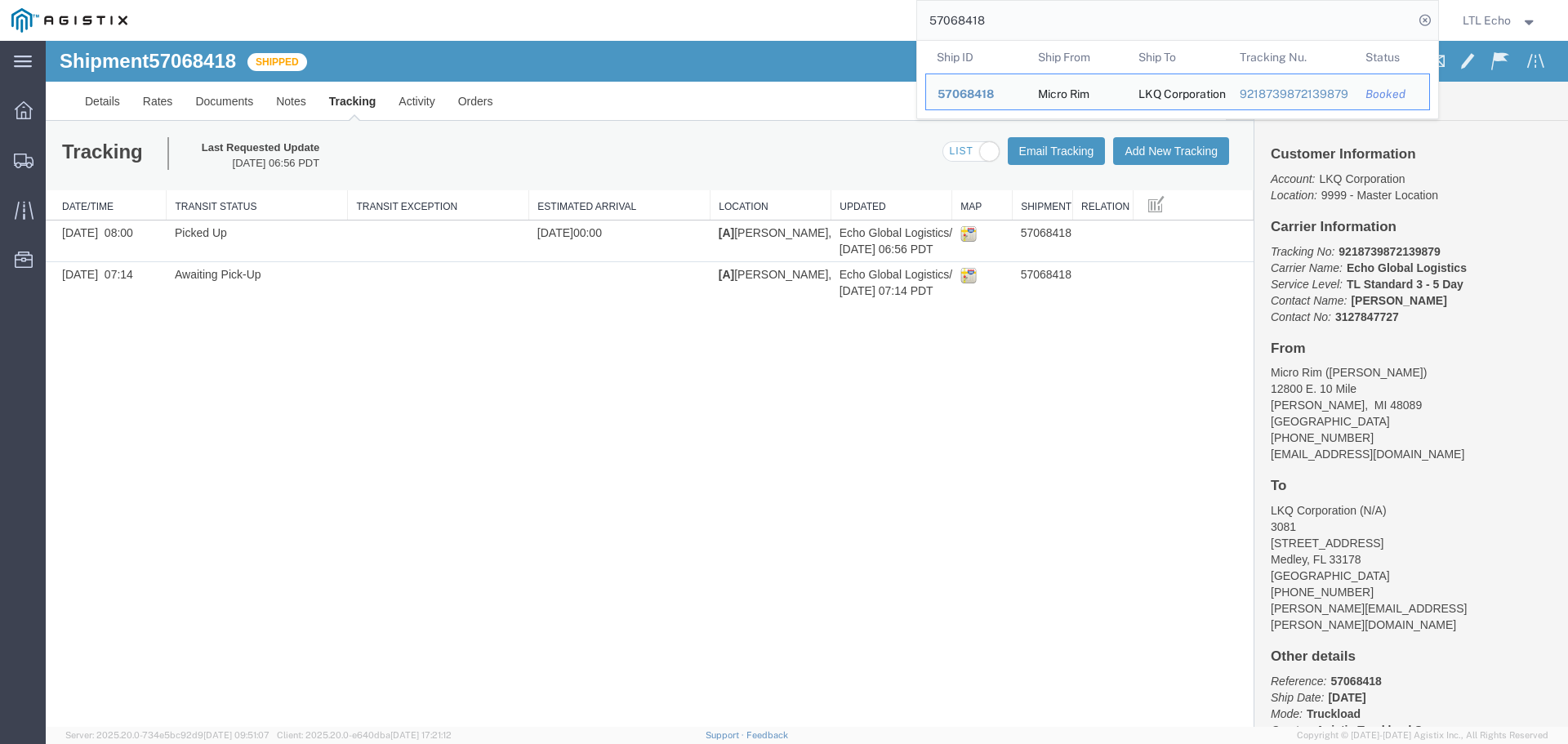
click at [960, 23] on input "57068418" at bounding box center [1165, 21] width 496 height 39
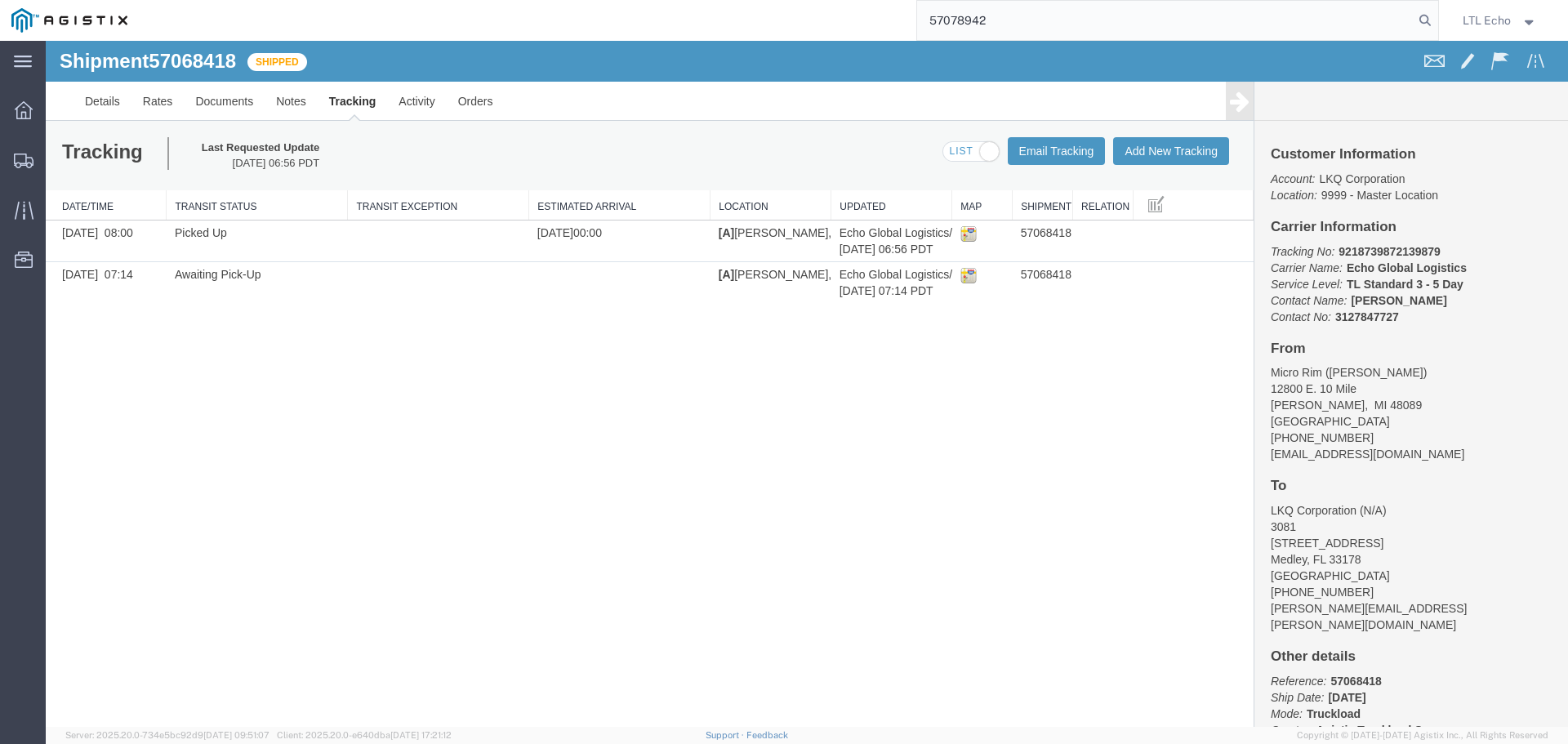
type input "57078942"
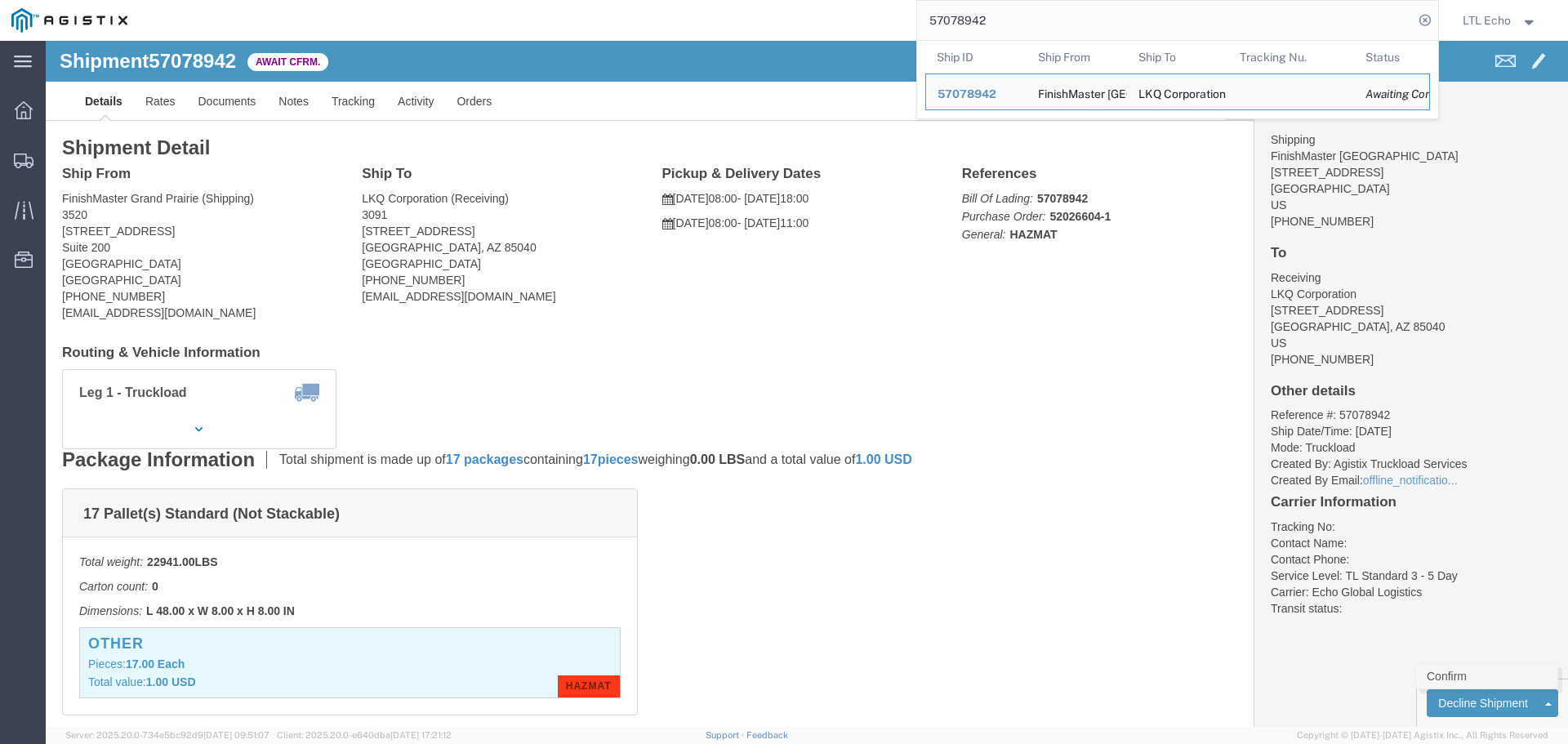
click link "Confirm"
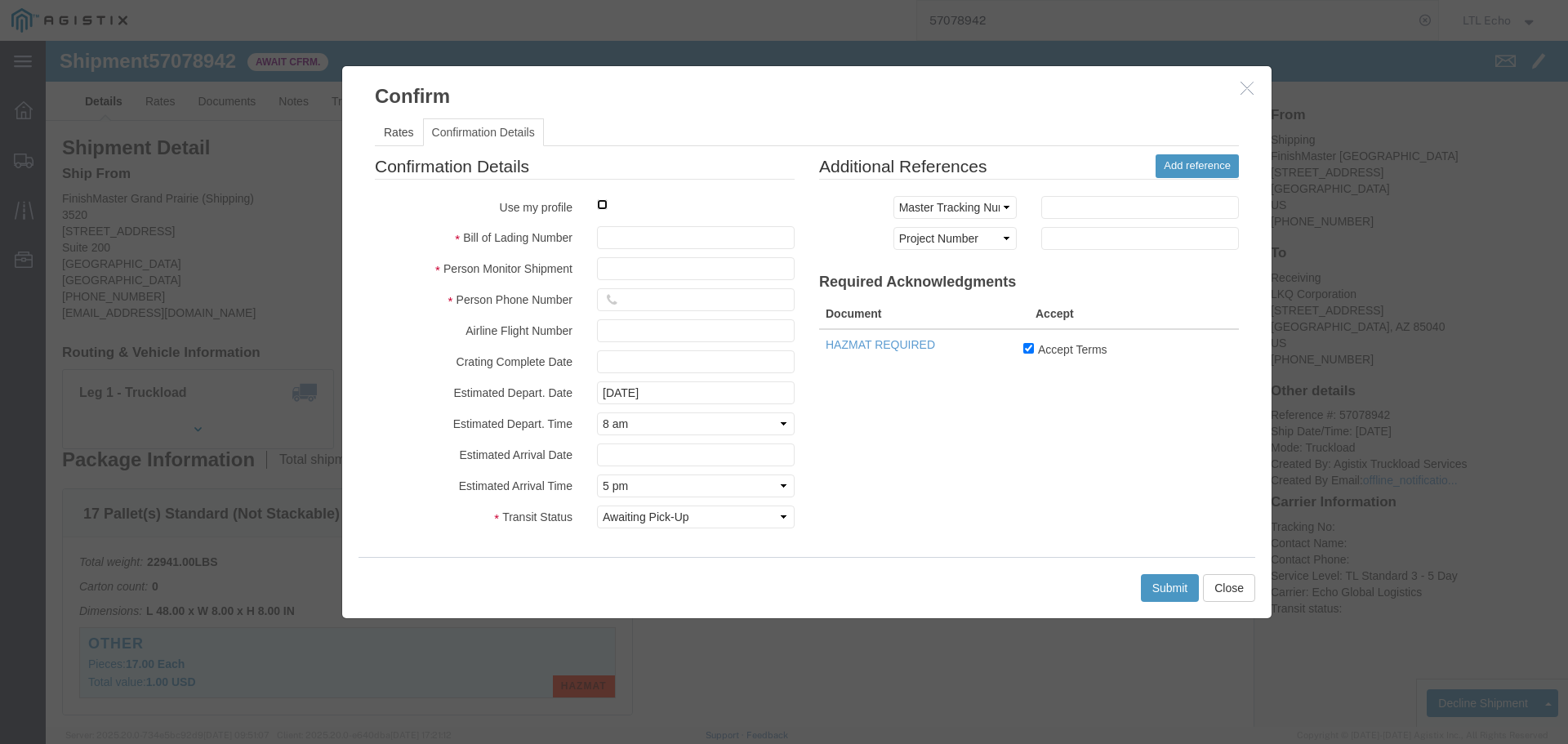
click input "checkbox"
checkbox input "true"
type input "LTL Echo"
type input "+ 8005116111"
click input "text"
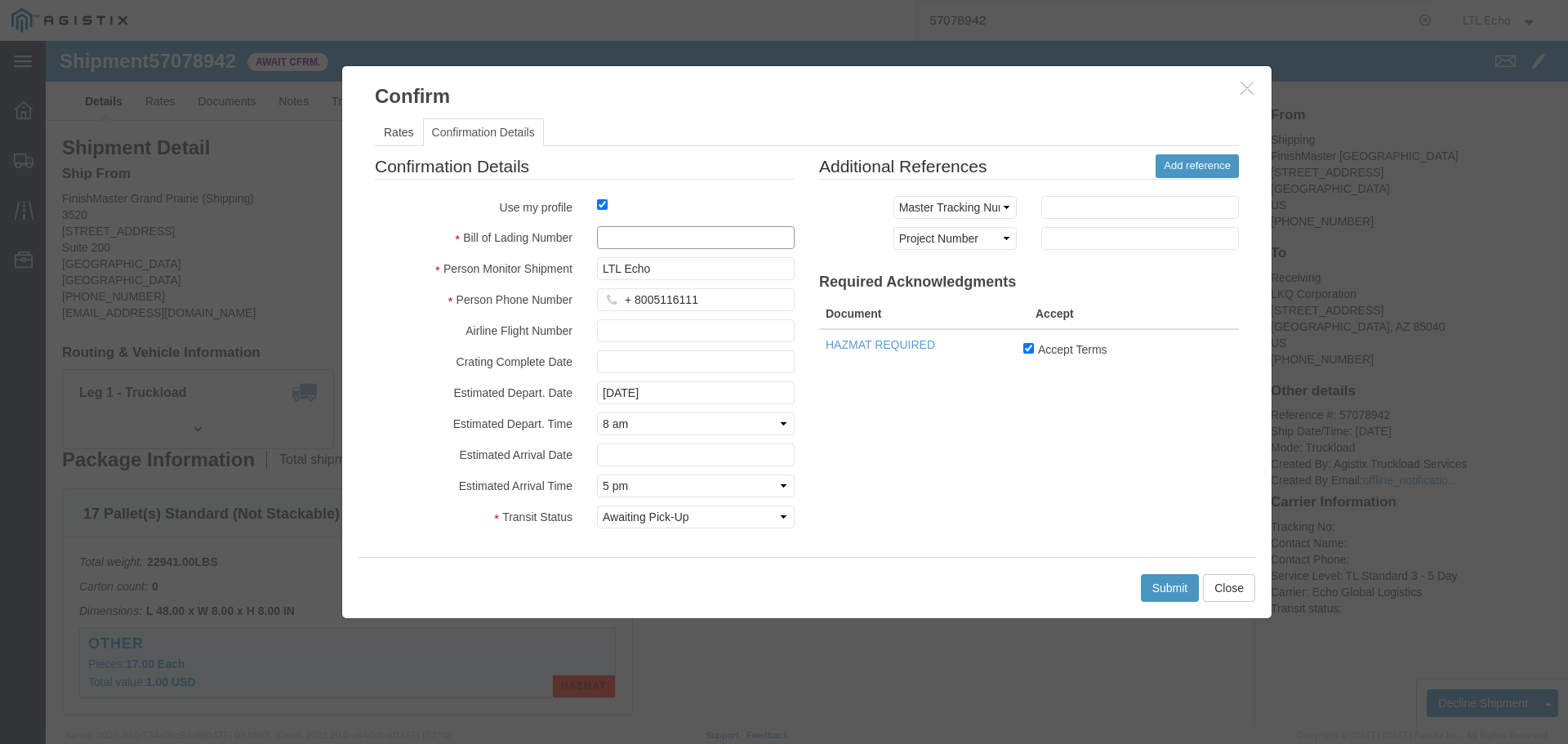
paste input "64629400"
type input "64629400"
click button "Submit"
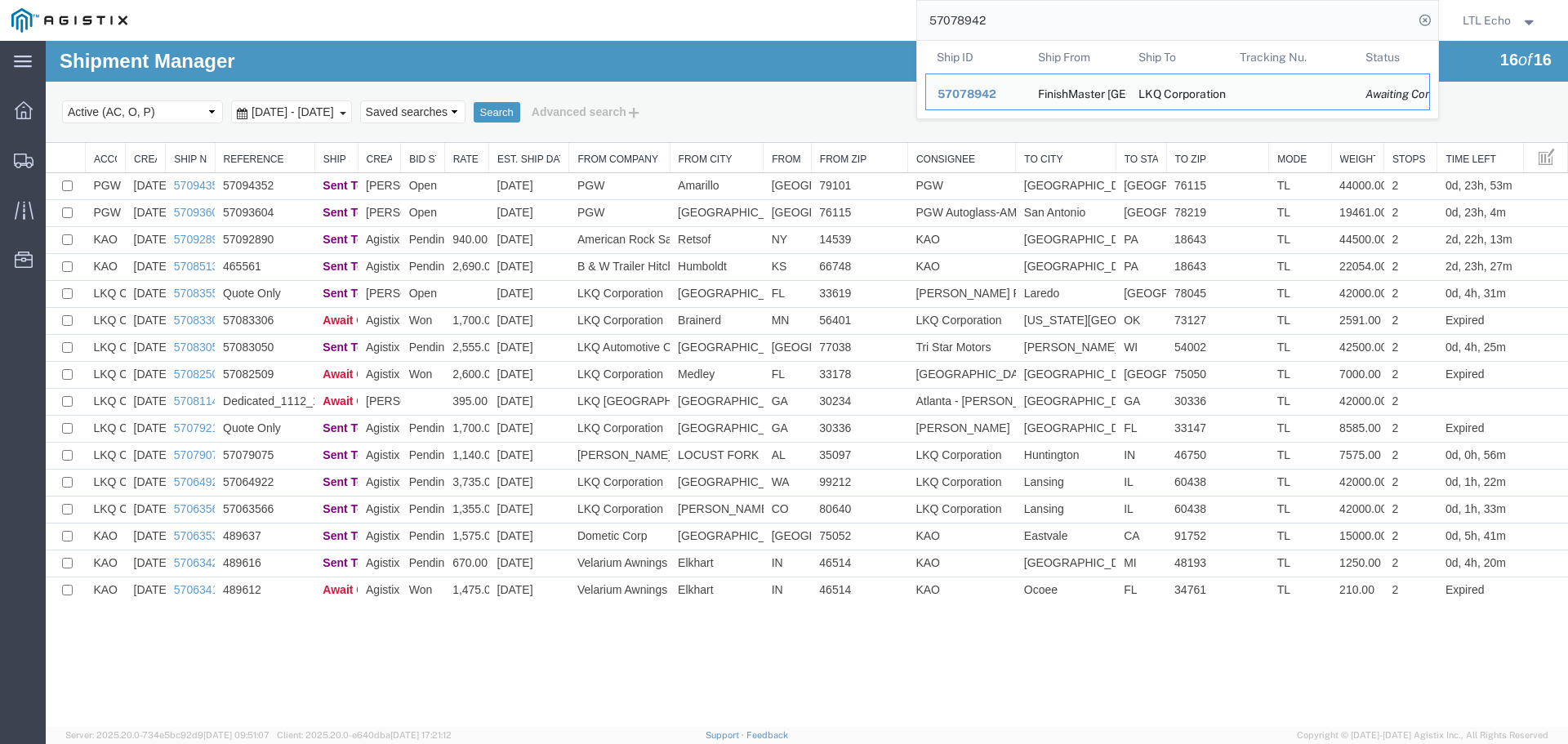
click at [950, 15] on input "57078942" at bounding box center [1165, 21] width 496 height 39
paste input "51678"
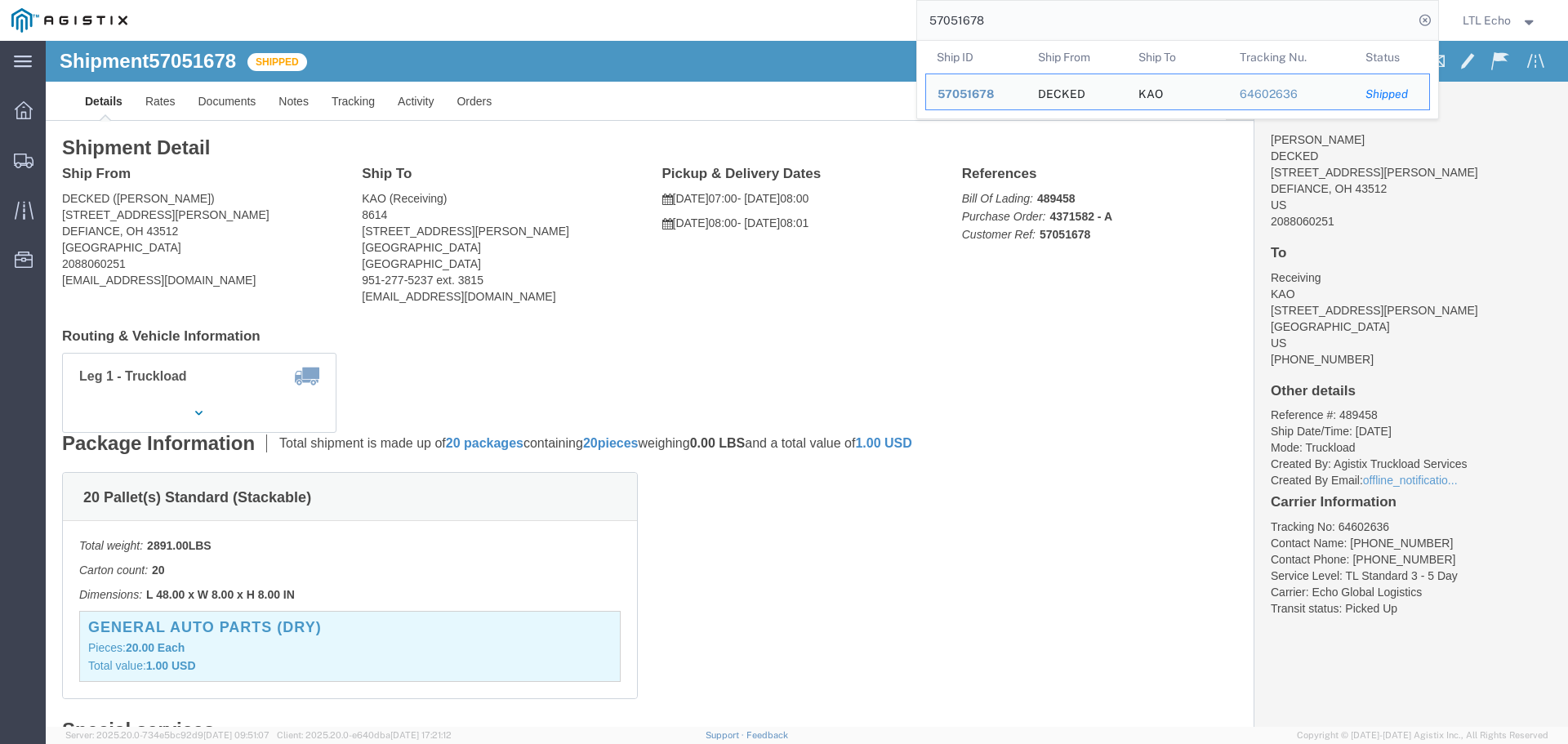
click at [960, 17] on input "57051678" at bounding box center [1165, 21] width 496 height 39
paste input "63529"
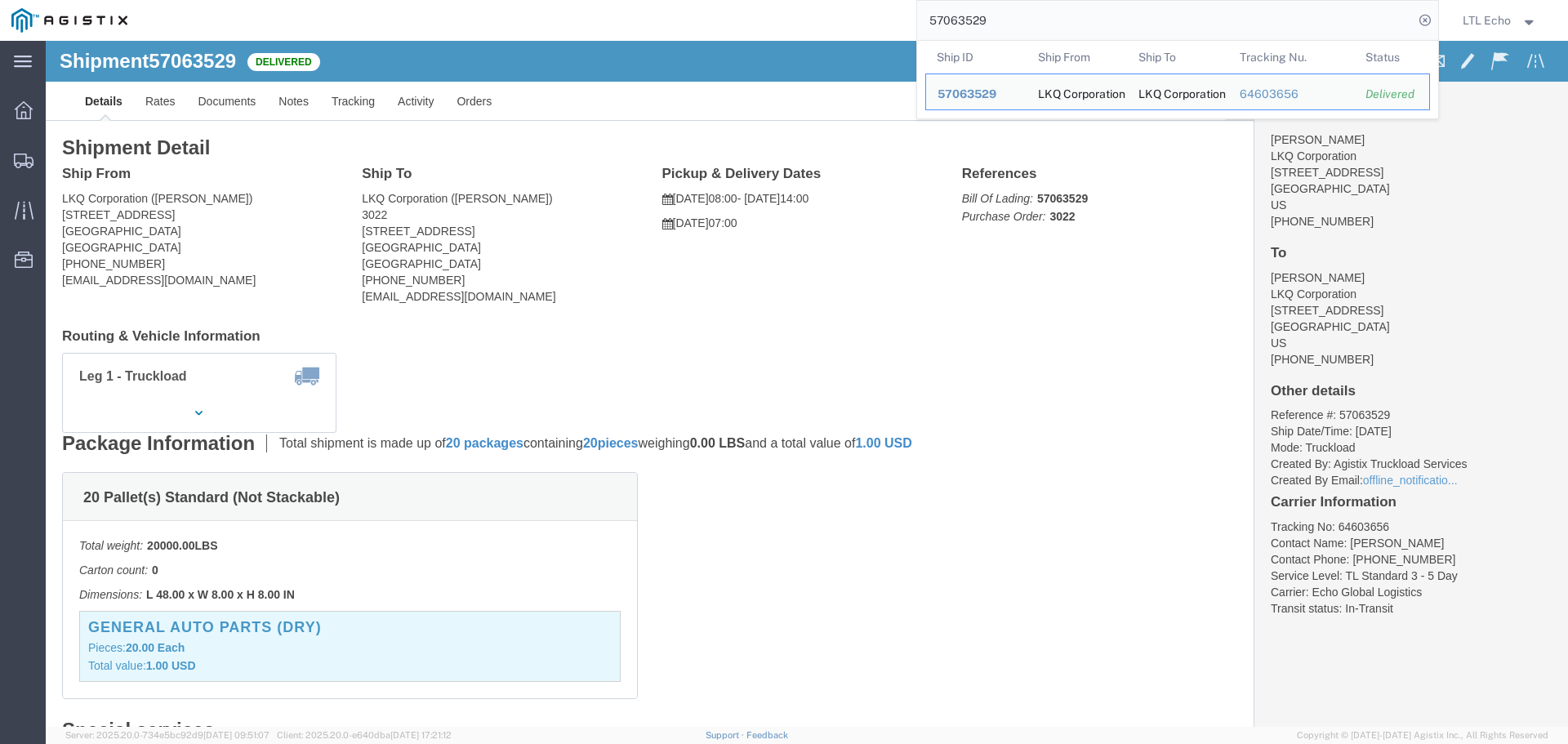
click at [972, 16] on input "57063529" at bounding box center [1165, 21] width 496 height 39
paste input "812"
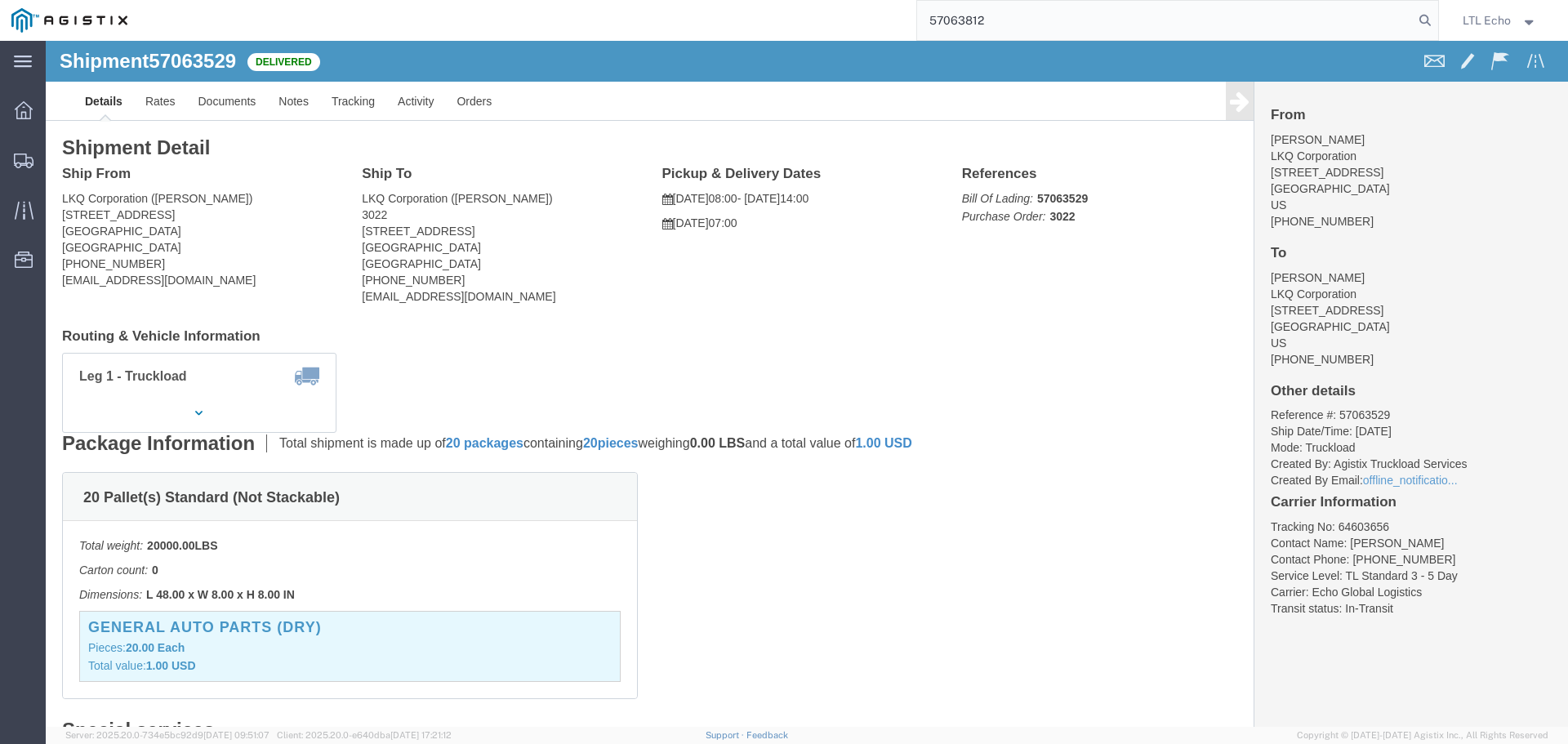
type input "57063812"
